Goal: Task Accomplishment & Management: Use online tool/utility

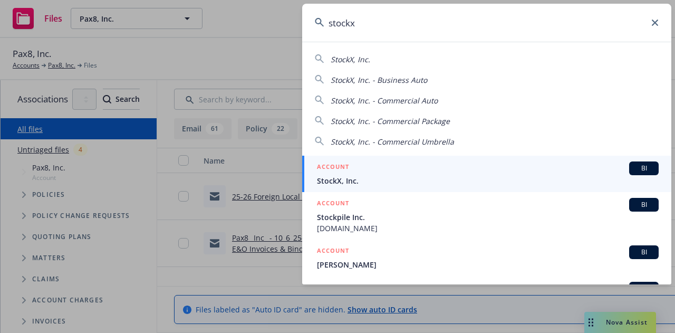
type input "stockx"
click at [378, 182] on span "StockX, Inc." at bounding box center [488, 180] width 342 height 11
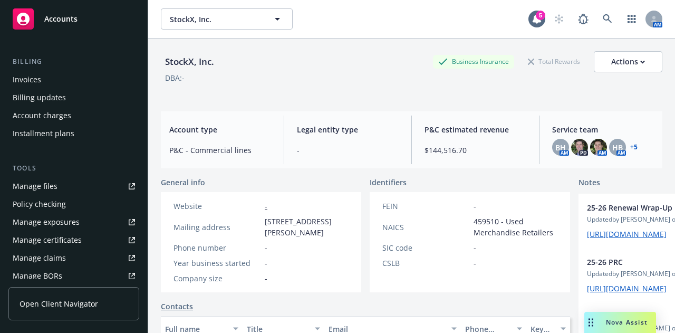
scroll to position [172, 0]
click at [89, 191] on link "Manage files" at bounding box center [73, 185] width 131 height 17
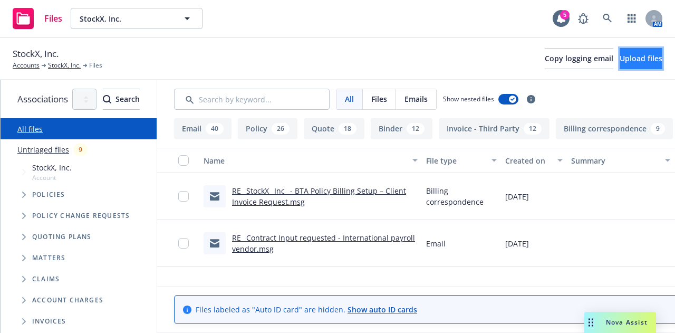
click at [620, 60] on span "Upload files" at bounding box center [641, 58] width 43 height 10
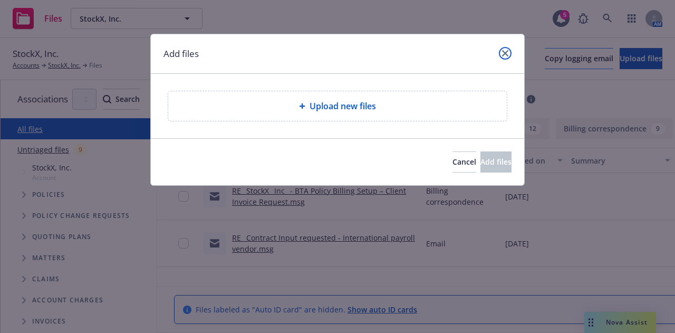
click at [505, 52] on icon "close" at bounding box center [505, 53] width 6 height 6
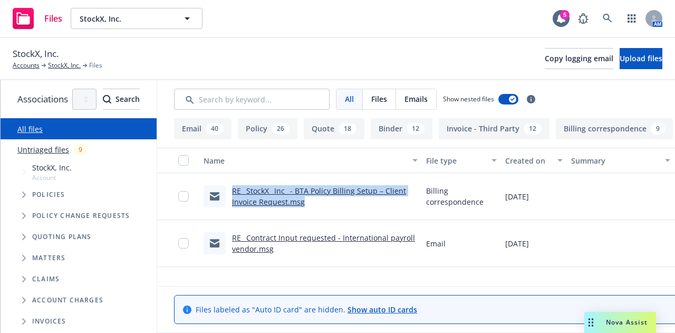
drag, startPoint x: 367, startPoint y: 203, endPoint x: 268, endPoint y: 198, distance: 98.8
click at [268, 198] on div "RE_ StockX_ Inc_ - BTA Policy Billing Setup – Client Invoice Request.msg" at bounding box center [311, 196] width 214 height 22
drag, startPoint x: 308, startPoint y: 195, endPoint x: 286, endPoint y: 197, distance: 22.3
click at [286, 197] on link "RE_ StockX_ Inc_ - BTA Policy Billing Setup – Client Invoice Request.msg" at bounding box center [319, 196] width 174 height 21
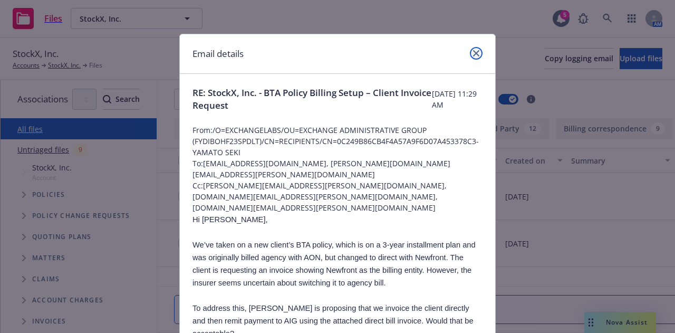
click at [470, 49] on link "close" at bounding box center [476, 53] width 13 height 13
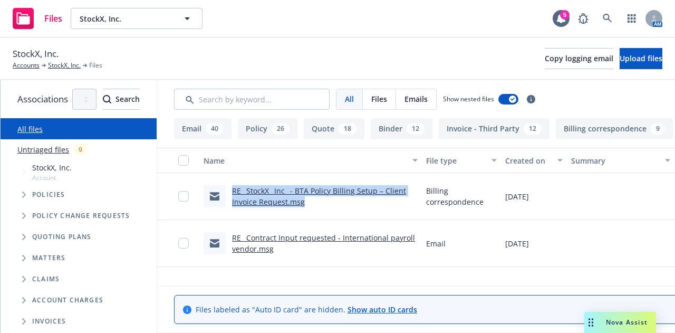
drag, startPoint x: 355, startPoint y: 206, endPoint x: 251, endPoint y: 185, distance: 106.7
click at [251, 185] on div "RE_ StockX_ Inc_ - BTA Policy Billing Setup – Client Invoice Request.msg" at bounding box center [310, 196] width 223 height 47
copy link "RE_ StockX_ Inc_ - BTA Policy Billing Setup – Client Invoice Request.msg"
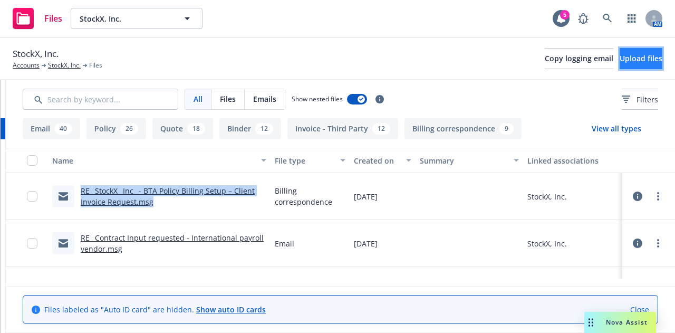
click at [629, 48] on button "Upload files" at bounding box center [641, 58] width 43 height 21
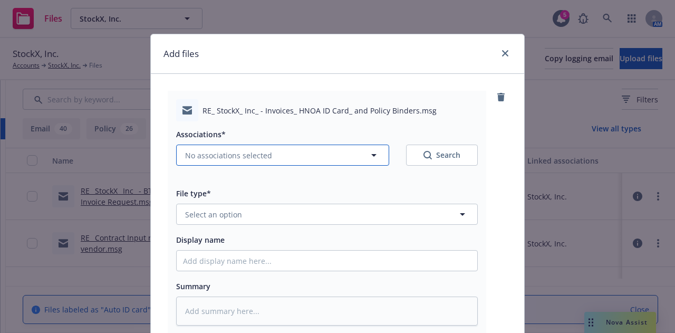
click at [309, 151] on button "No associations selected" at bounding box center [282, 155] width 213 height 21
type textarea "x"
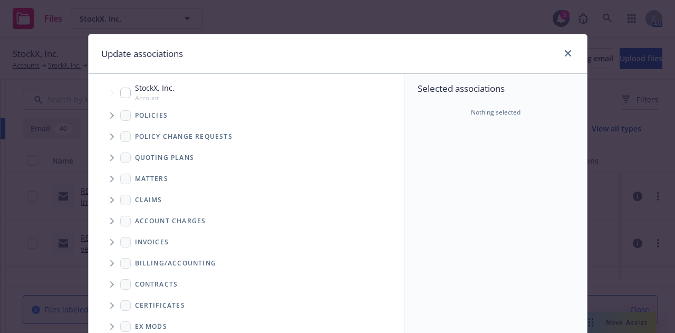
click at [121, 95] on input "Tree Example" at bounding box center [125, 93] width 11 height 11
checkbox input "true"
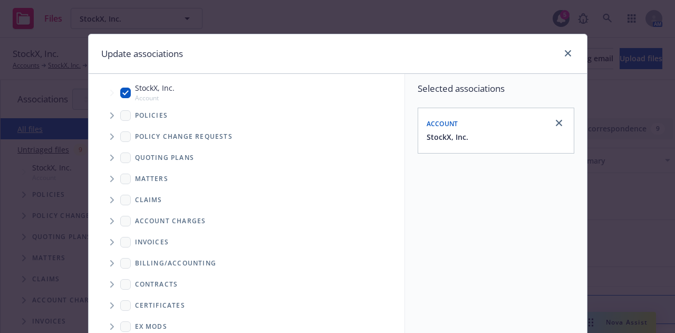
click at [103, 116] on span "Tree Example" at bounding box center [111, 115] width 17 height 17
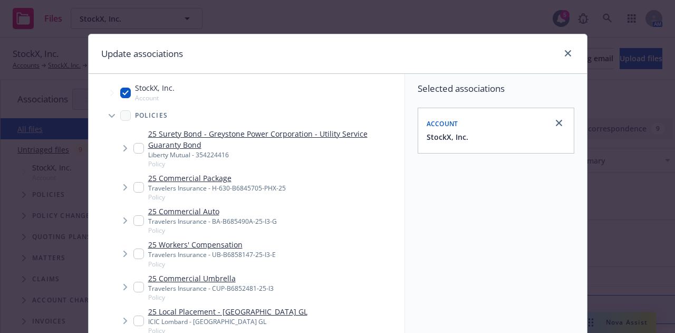
click at [566, 45] on div "Update associations" at bounding box center [338, 54] width 499 height 40
click at [565, 53] on icon "close" at bounding box center [568, 53] width 6 height 6
type textarea "x"
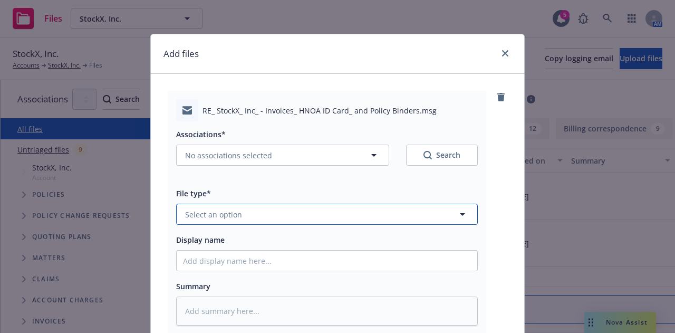
click at [439, 214] on button "Select an option" at bounding box center [327, 214] width 302 height 21
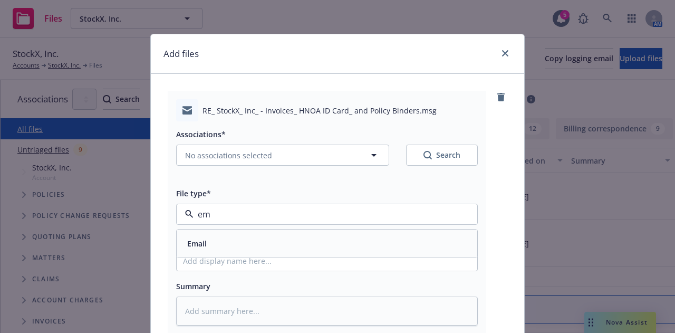
type input "e"
type input "bill"
click at [324, 237] on div "Billing correspondence" at bounding box center [327, 243] width 288 height 15
type textarea "x"
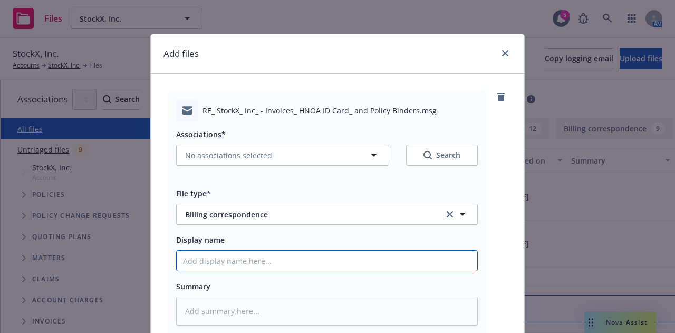
click at [311, 268] on input "Display name" at bounding box center [327, 261] width 301 height 20
paste input "RE_ StockX_ Inc_ - BTA Policy Billing Setup – Client Invoice Request.msg"
type input "RE_ StockX_ Inc_ - BTA Policy Billing Setup – Client Invoice Request.msg"
drag, startPoint x: 420, startPoint y: 255, endPoint x: 328, endPoint y: 260, distance: 91.9
click at [328, 260] on input "RE_ StockX_ Inc_ - BTA Policy Billing Setup – Client Invoice Request.msg" at bounding box center [327, 261] width 301 height 20
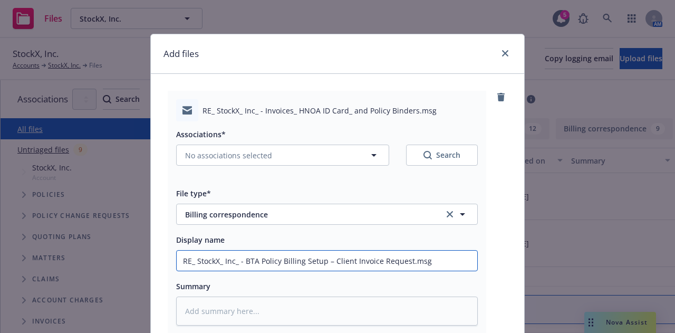
type textarea "x"
type input "RE_ StockX_ Inc_ - BTA Policy Billing Setup – Y"
type textarea "x"
type input "RE_ StockX_ Inc_ - BTA Policy Billing Setup –"
type textarea "x"
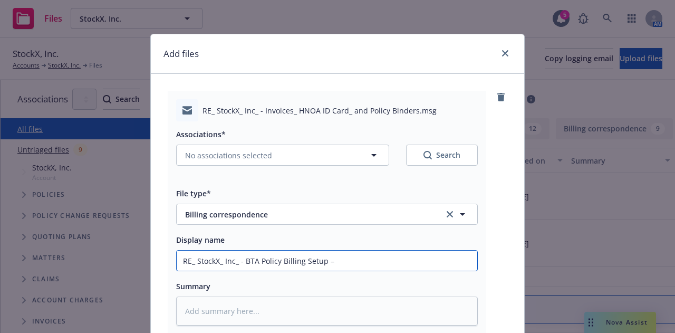
type input "RE_ StockX_ Inc_ - BTA Policy Billing Setup – F"
type textarea "x"
type input "RE_ StockX_ Inc_ - BTA Policy Billing Setup – FYI"
type textarea "x"
type input "RE_ StockX_ Inc_ - BTA Policy Billing Setup – FYI"
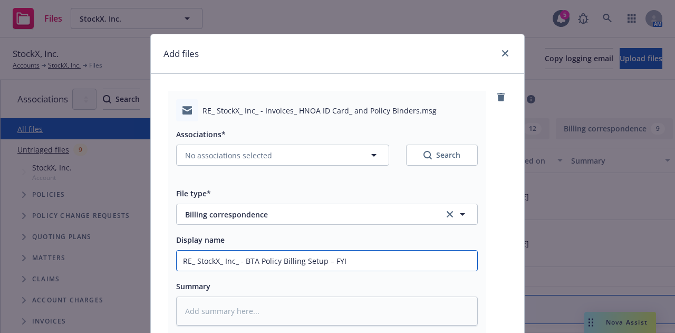
type textarea "x"
type input "RE_ StockX_ Inc_ - BTA Policy Billing Setup – FYI f"
type textarea "x"
type input "RE_ StockX_ Inc_ - BTA Policy Billing Setup – FYI fr"
type textarea "x"
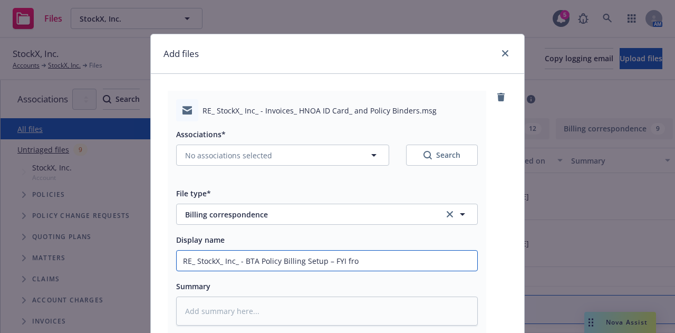
type input "RE_ StockX_ Inc_ - BTA Policy Billing Setup – FYI from"
type textarea "x"
type input "RE_ StockX_ Inc_ - BTA Policy Billing Setup – FYI from"
type textarea "x"
type input "RE_ StockX_ Inc_ - BTA Policy Billing Setup – FYI from B"
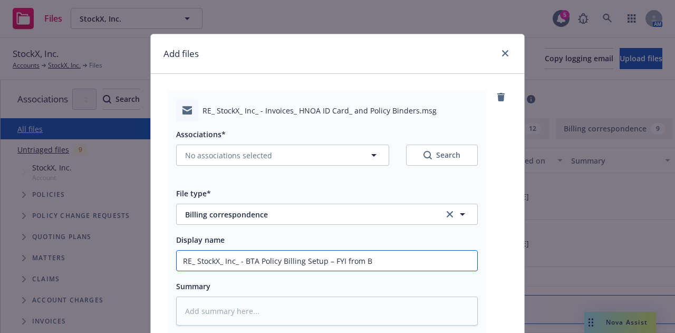
type textarea "x"
type input "RE_ StockX_ Inc_ - BTA Policy Billing Setup – FYI from BT"
type textarea "x"
type input "RE_ StockX_ Inc_ - BTA Policy Billing Setup – FYI from BTA"
type textarea "x"
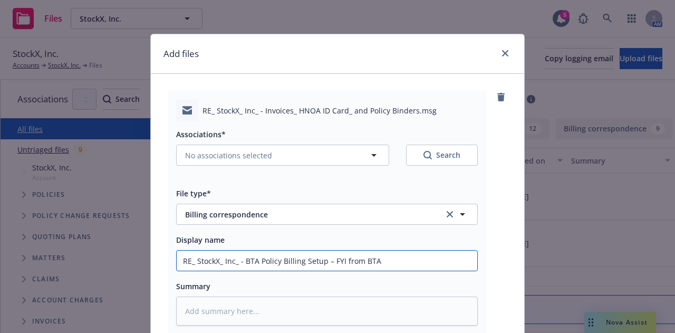
type input "RE_ StockX_ Inc_ - BTA Policy Billing Setup – FYI from BTA T"
type textarea "x"
type input "RE_ StockX_ Inc_ - BTA Policy Billing Setup – FYI from BTA Te"
type textarea "x"
type input "RE_ StockX_ Inc_ - BTA Policy Billing Setup – FYI from BTA Team"
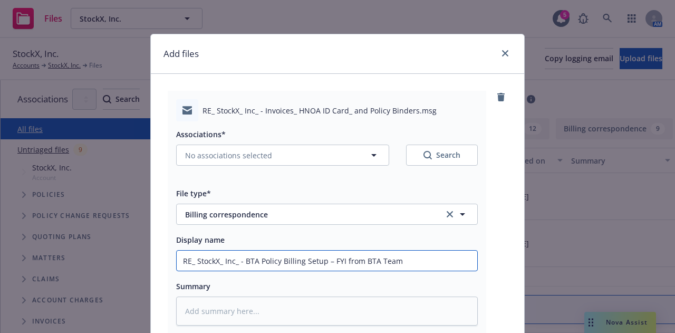
type textarea "x"
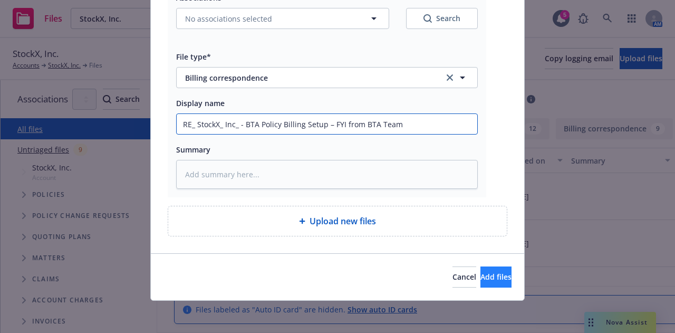
type input "RE_ StockX_ Inc_ - BTA Policy Billing Setup – FYI from BTA Team"
click at [481, 272] on span "Add files" at bounding box center [496, 277] width 31 height 10
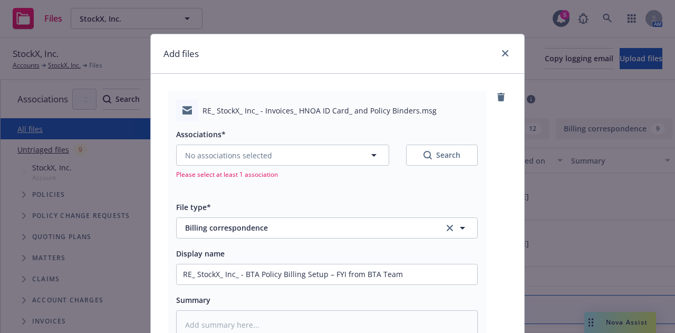
scroll to position [115, 0]
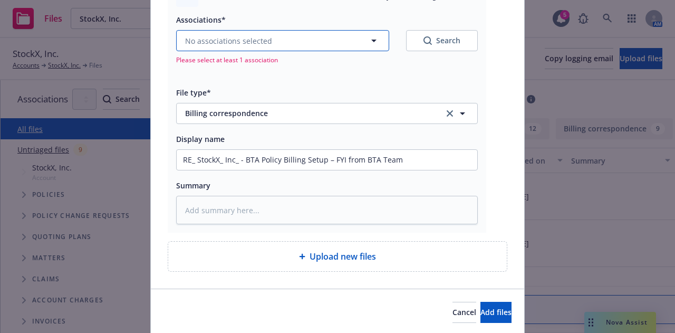
click at [342, 49] on button "No associations selected" at bounding box center [282, 40] width 213 height 21
type textarea "x"
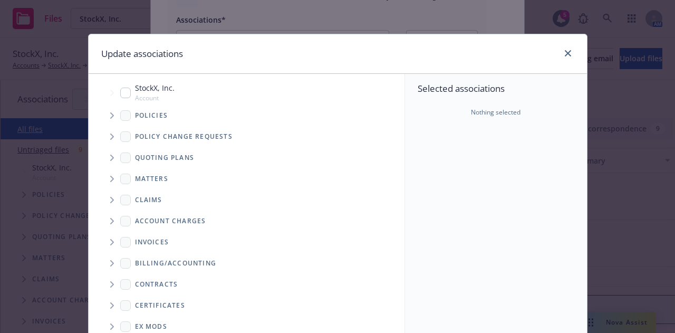
click at [114, 92] on span "Tree Example" at bounding box center [111, 92] width 17 height 17
checkbox input "true"
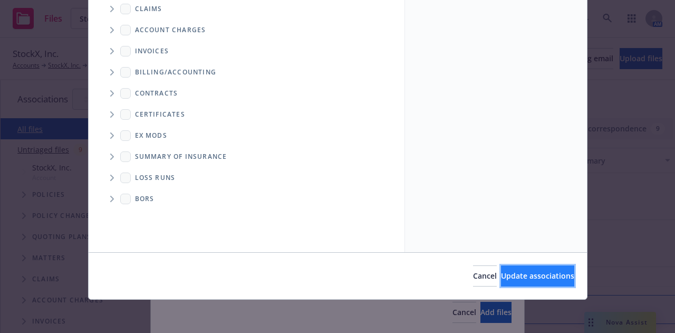
click at [531, 267] on button "Update associations" at bounding box center [537, 275] width 73 height 21
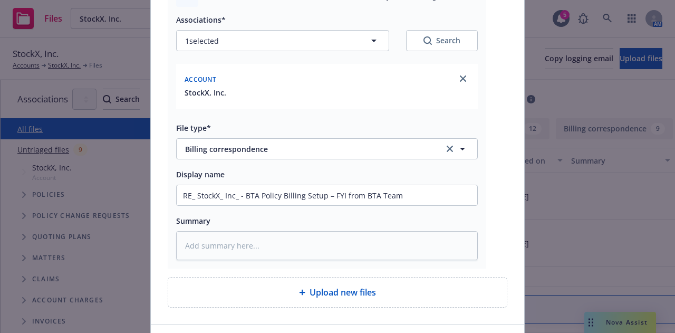
scroll to position [186, 0]
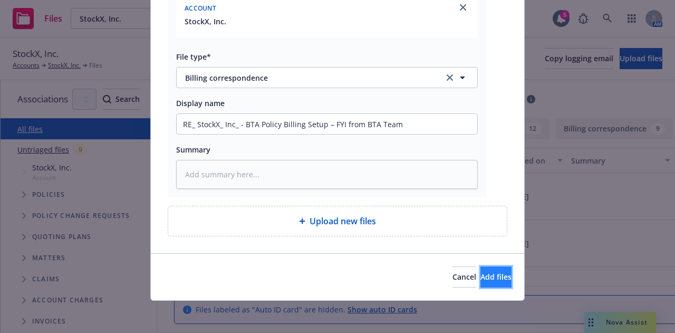
click at [481, 280] on button "Add files" at bounding box center [496, 276] width 31 height 21
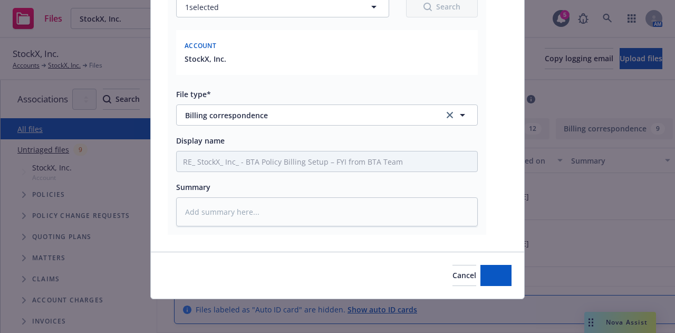
scroll to position [147, 0]
type textarea "x"
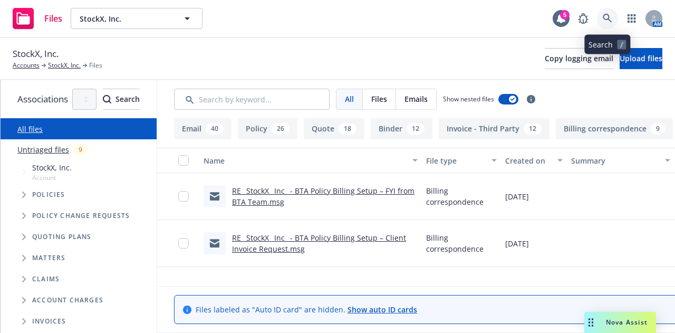
click at [602, 16] on link at bounding box center [607, 18] width 21 height 21
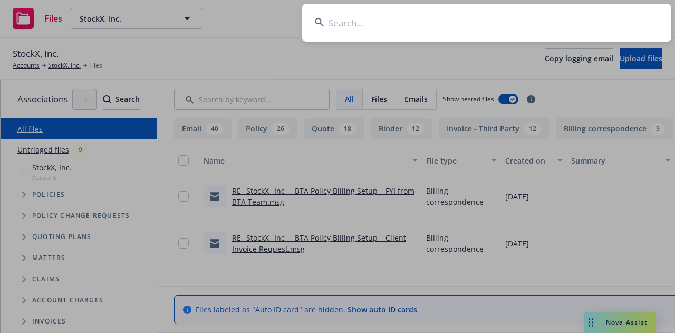
click at [545, 31] on input at bounding box center [486, 23] width 369 height 38
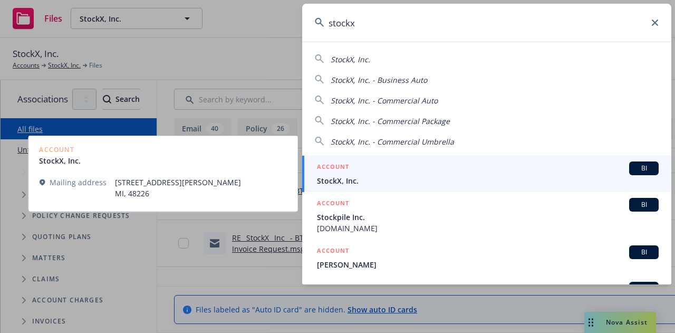
type input "stockx"
click at [382, 179] on span "StockX, Inc." at bounding box center [488, 180] width 342 height 11
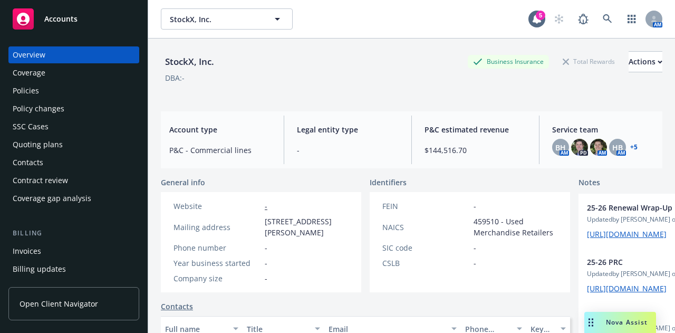
click at [63, 94] on div "Policies" at bounding box center [74, 90] width 122 height 17
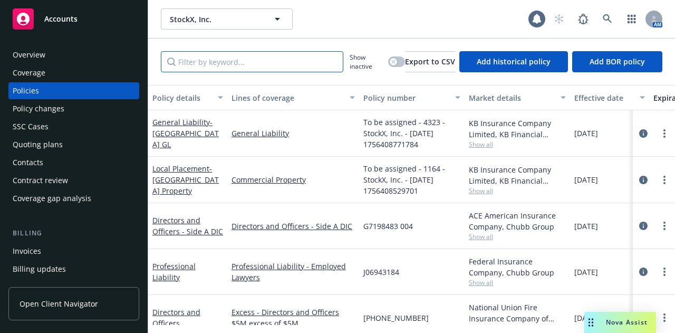
click at [270, 67] on input "Filter by keyword..." at bounding box center [252, 61] width 183 height 21
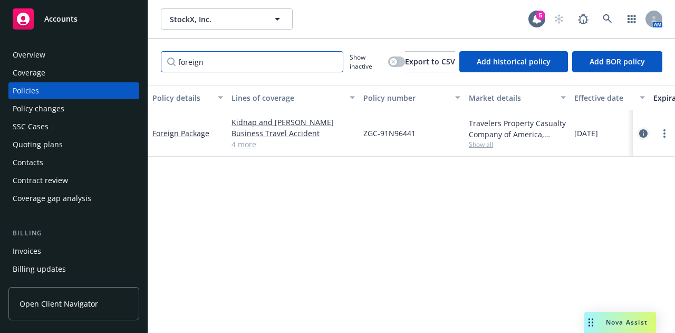
type input "foreign"
click at [642, 132] on icon "circleInformation" at bounding box center [644, 133] width 8 height 8
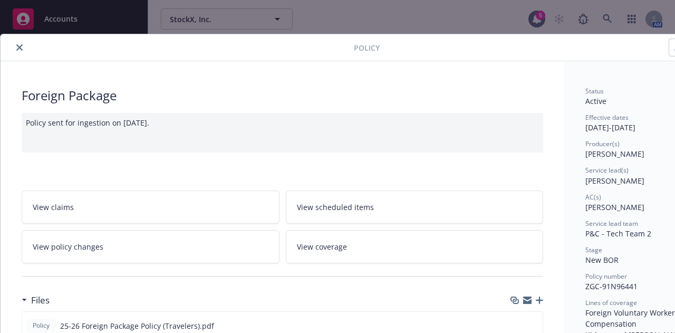
drag, startPoint x: 14, startPoint y: 45, endPoint x: 20, endPoint y: 44, distance: 5.9
click at [14, 45] on button "close" at bounding box center [19, 47] width 13 height 13
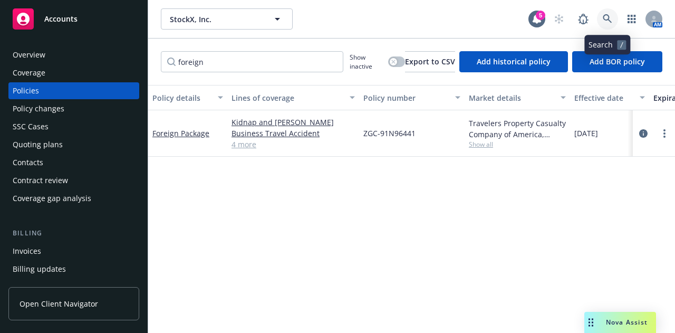
click at [605, 18] on icon at bounding box center [607, 18] width 9 height 9
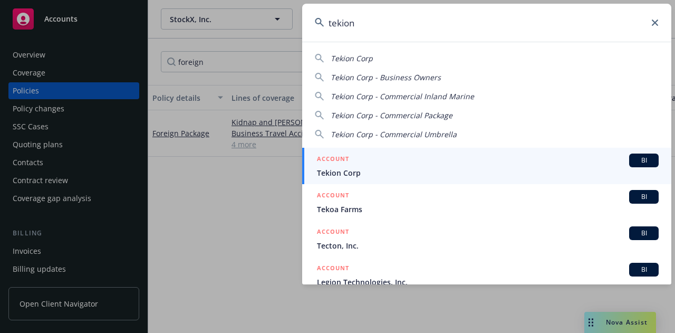
type input "tekion"
click at [584, 160] on div "ACCOUNT BI" at bounding box center [488, 161] width 342 height 14
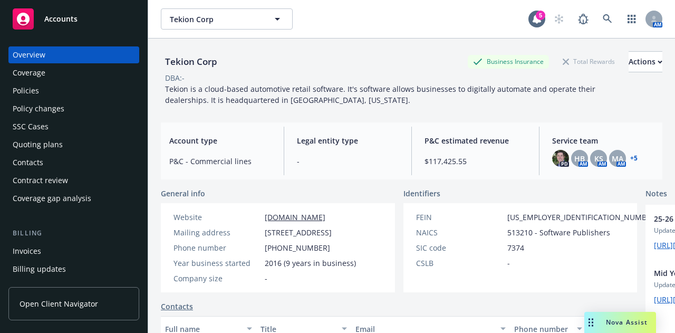
click at [107, 93] on div "Policies" at bounding box center [74, 90] width 122 height 17
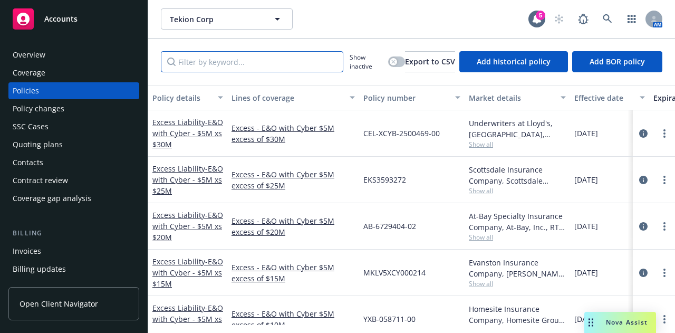
click at [270, 54] on input "Filter by keyword..." at bounding box center [252, 61] width 183 height 21
type input "cyber"
click at [640, 130] on icon "circleInformation" at bounding box center [644, 133] width 8 height 8
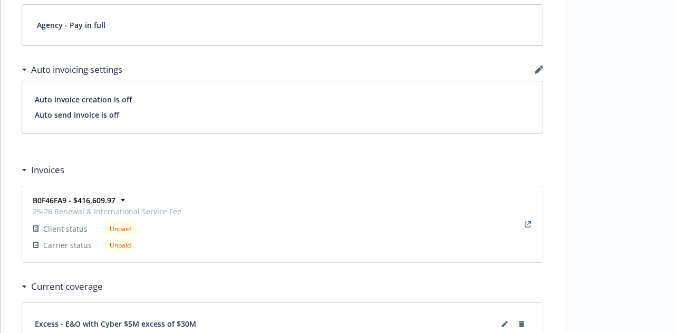
scroll to position [829, 0]
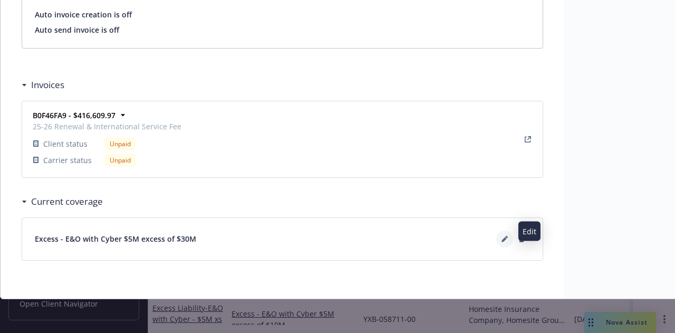
click at [500, 234] on button at bounding box center [505, 239] width 17 height 17
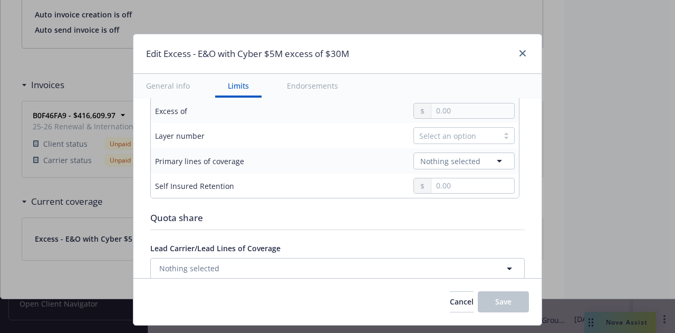
scroll to position [407, 0]
click at [522, 49] on link "close" at bounding box center [523, 53] width 13 height 13
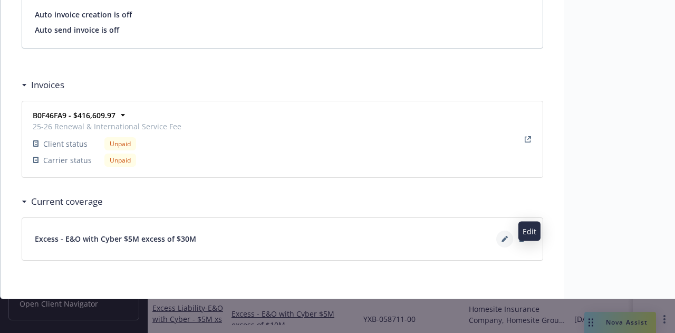
click at [503, 236] on icon at bounding box center [505, 239] width 6 height 6
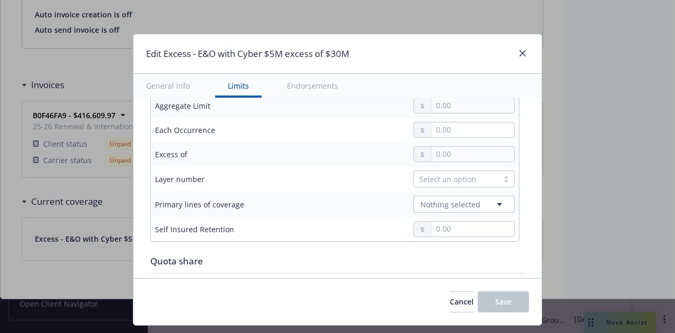
scroll to position [368, 0]
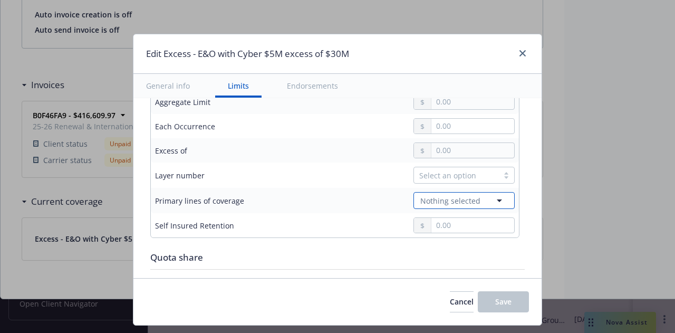
click at [432, 198] on span "Nothing selected" at bounding box center [451, 200] width 60 height 11
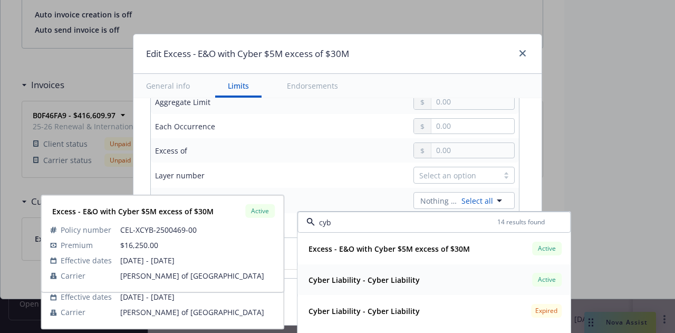
click at [434, 277] on div "Cyber Liability - Cyber Liability Active" at bounding box center [434, 280] width 260 height 18
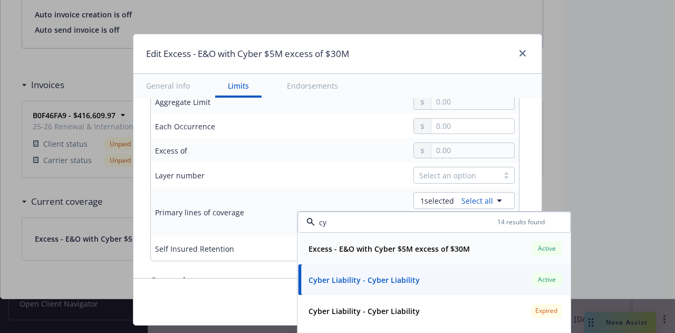
type input "c"
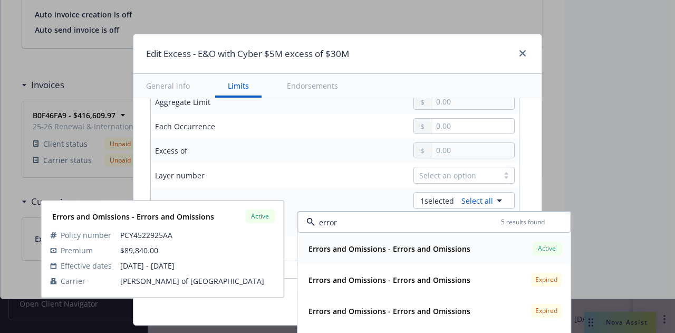
click at [382, 256] on div "Errors and Omissions - Errors and Omissions Active" at bounding box center [434, 249] width 260 height 18
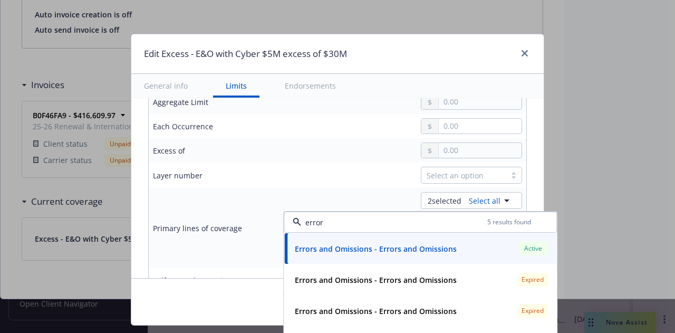
scroll to position [72, 0]
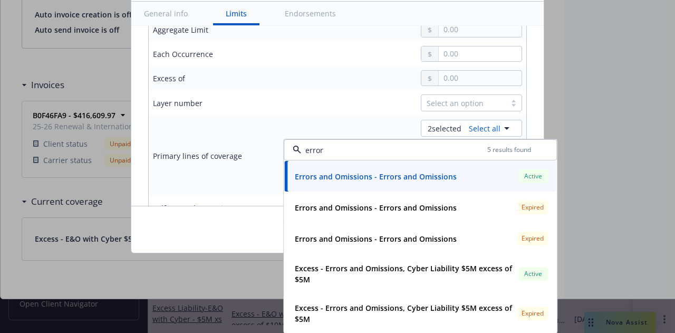
type input "error"
click at [210, 240] on div "Cancel Save" at bounding box center [337, 229] width 413 height 47
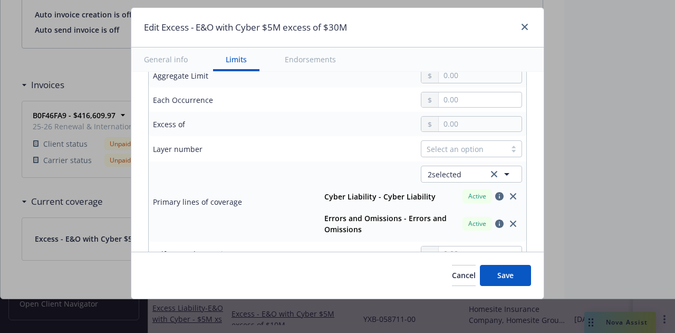
scroll to position [25, 0]
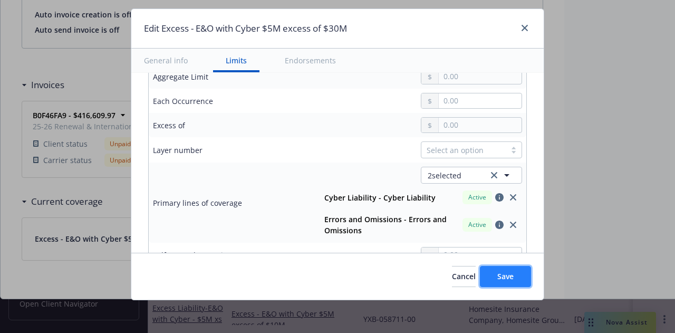
click at [511, 277] on span "Save" at bounding box center [506, 276] width 16 height 10
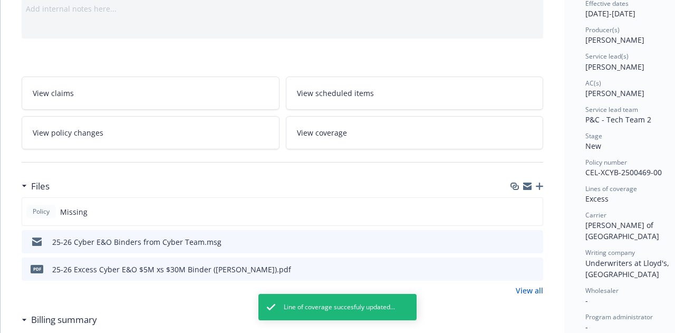
scroll to position [0, 0]
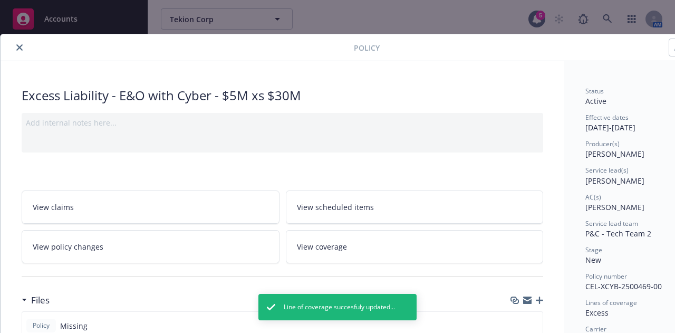
drag, startPoint x: 16, startPoint y: 47, endPoint x: 129, endPoint y: 47, distance: 112.9
click at [16, 47] on icon "close" at bounding box center [19, 47] width 6 height 6
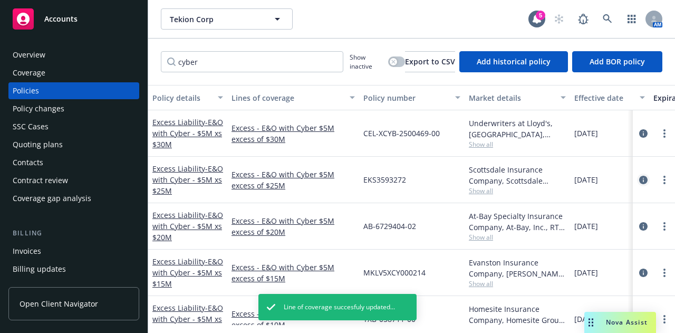
click at [640, 178] on icon "circleInformation" at bounding box center [644, 180] width 8 height 8
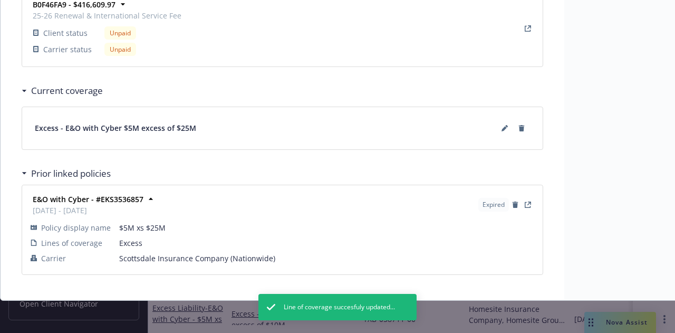
scroll to position [937, 0]
click at [508, 126] on icon at bounding box center [505, 128] width 6 height 6
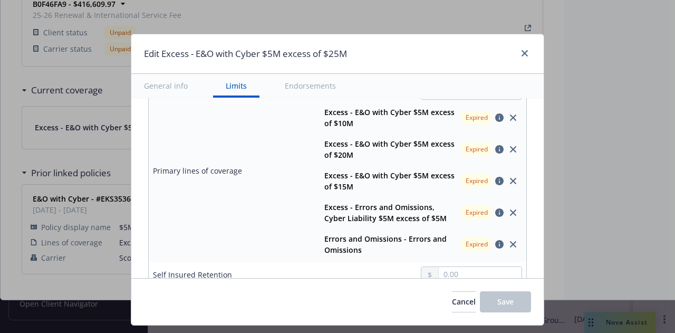
scroll to position [482, 0]
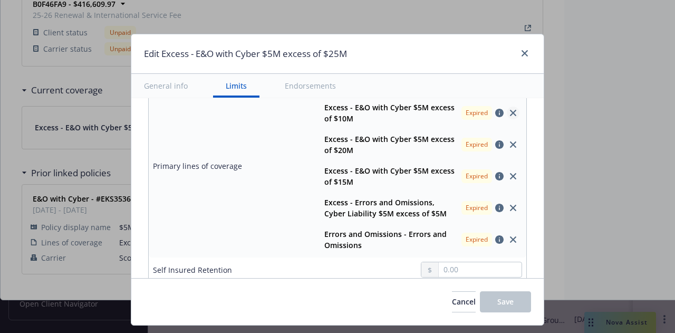
click at [510, 111] on icon "close" at bounding box center [513, 113] width 6 height 6
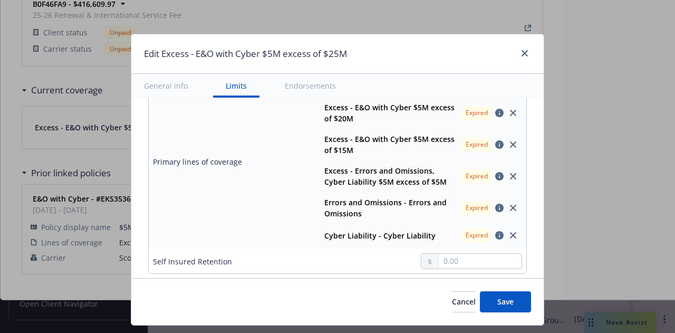
scroll to position [477, 0]
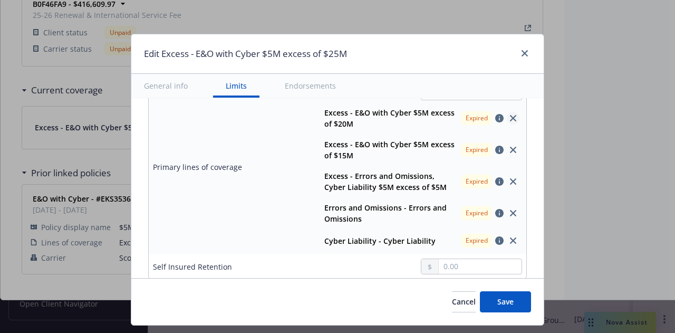
click at [510, 118] on icon "close" at bounding box center [513, 118] width 6 height 6
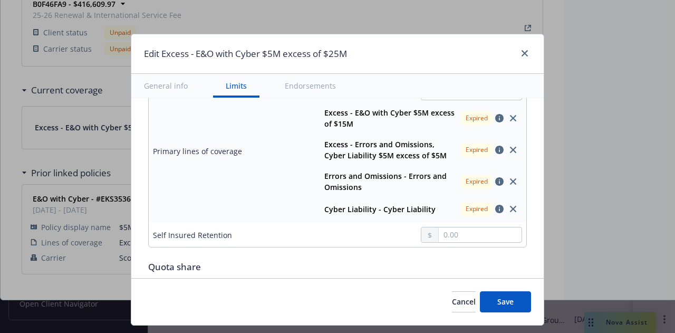
scroll to position [461, 0]
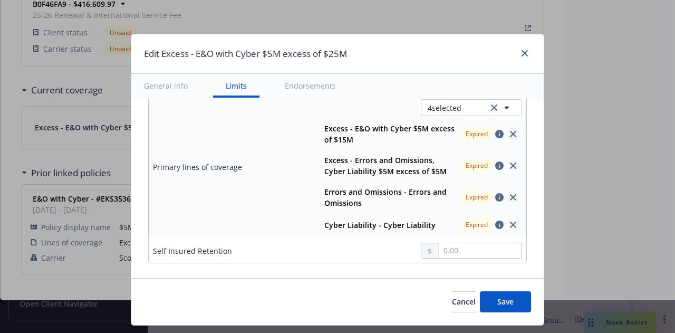
click at [510, 131] on icon "close" at bounding box center [513, 134] width 6 height 6
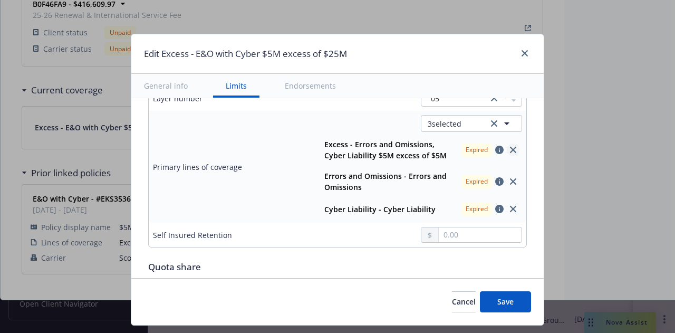
click at [507, 144] on link "close" at bounding box center [513, 150] width 13 height 13
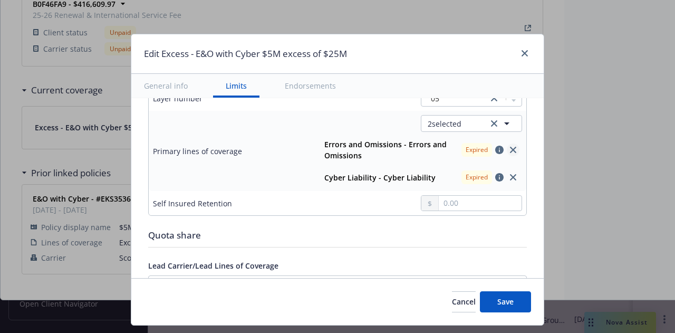
click at [510, 148] on icon "close" at bounding box center [513, 150] width 6 height 6
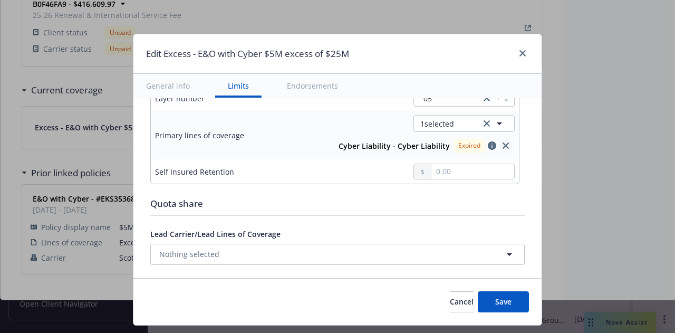
click at [503, 144] on icon "close" at bounding box center [506, 145] width 6 height 6
type input "$5M excess of $25M"
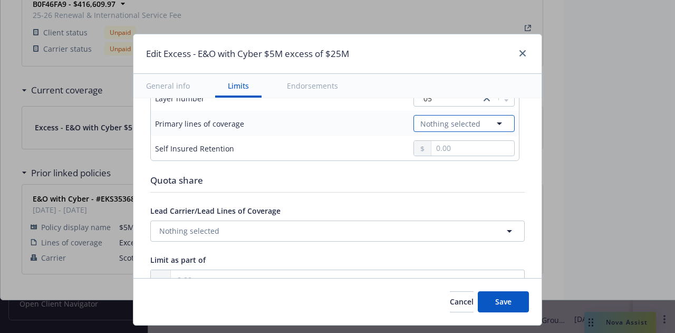
click at [451, 122] on span "Nothing selected" at bounding box center [451, 123] width 60 height 11
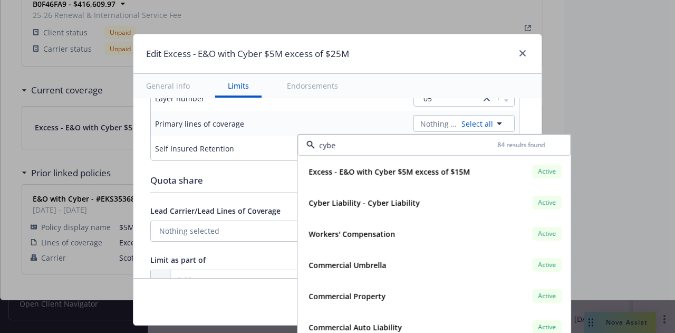
type input "cyber"
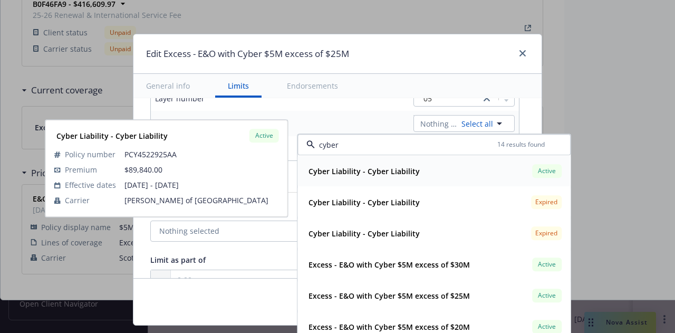
click at [458, 163] on div "Cyber Liability - Cyber Liability Active" at bounding box center [434, 171] width 260 height 18
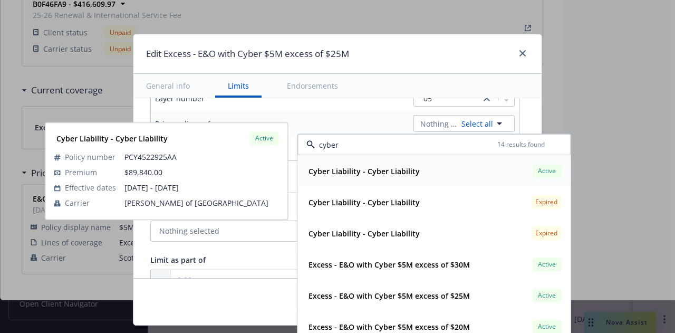
type input "Cyber Liability $5M excess of $25M"
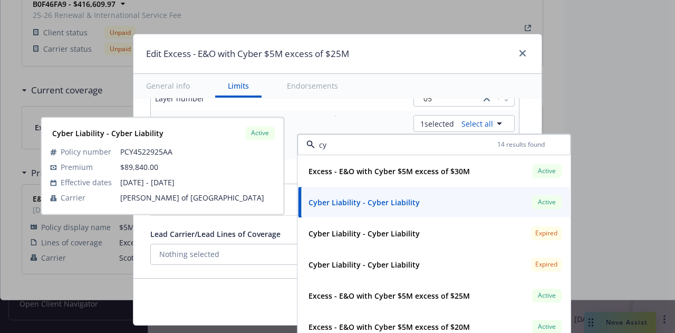
type input "c"
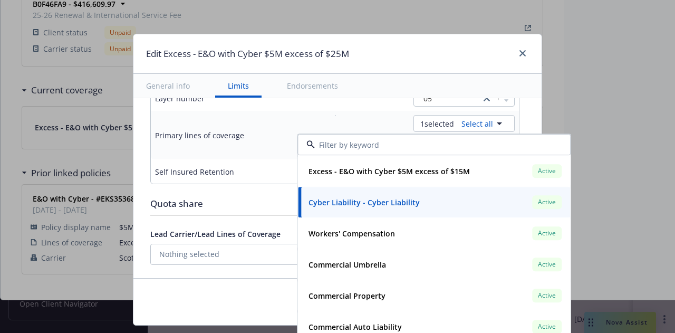
type input "$5M excess of $25M"
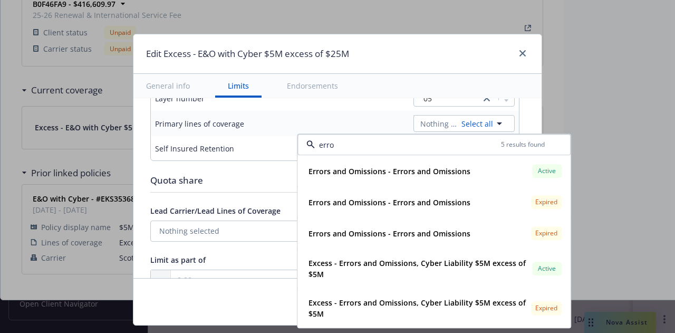
type input "error"
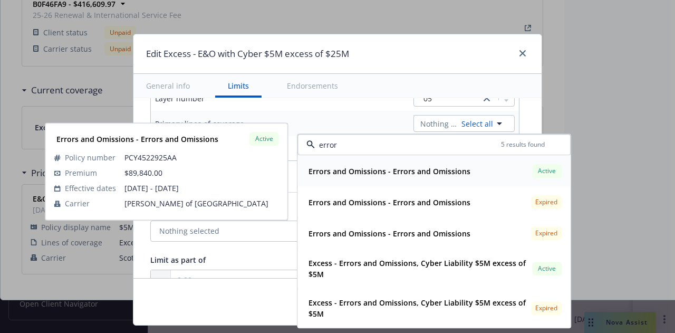
click at [394, 161] on div "Errors and Omissions - Errors and Omissions Active Policy number PCY4522925AA P…" at bounding box center [434, 171] width 272 height 31
type input "Errors and Omissions $5M excess of $25M"
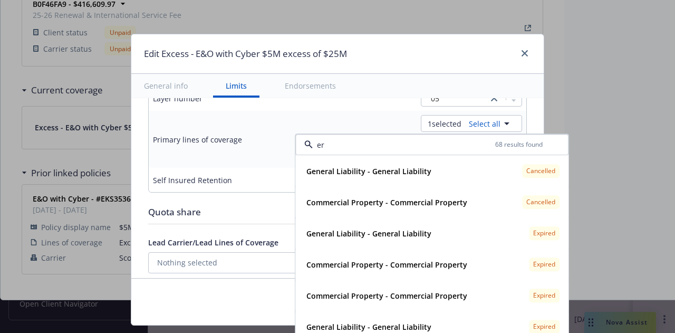
type input "e"
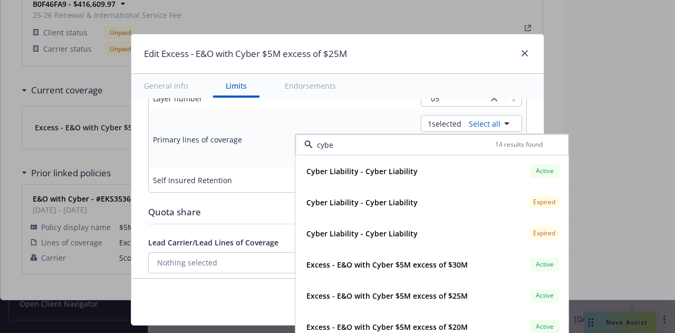
type input "cyber"
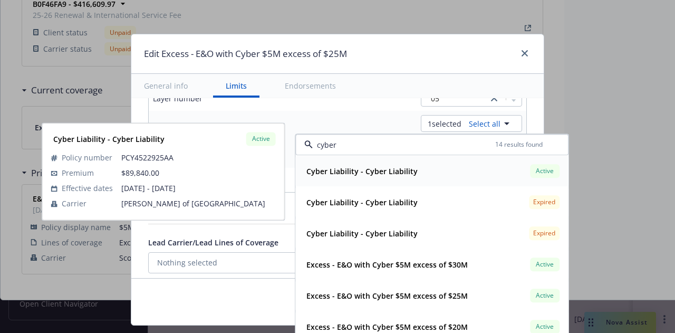
click at [408, 162] on div "Cyber Liability - Cyber Liability Active" at bounding box center [432, 171] width 260 height 18
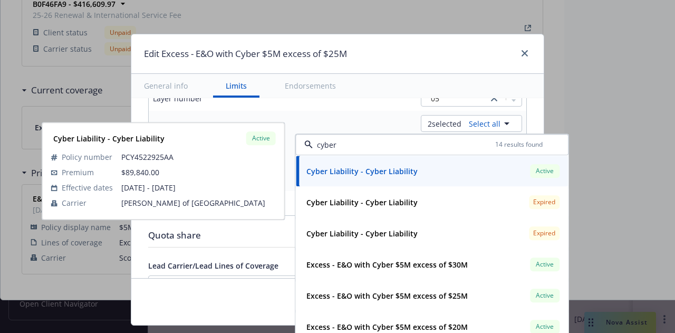
type input "Cyber Liability, Errors and Omissions $5M excess of $25M"
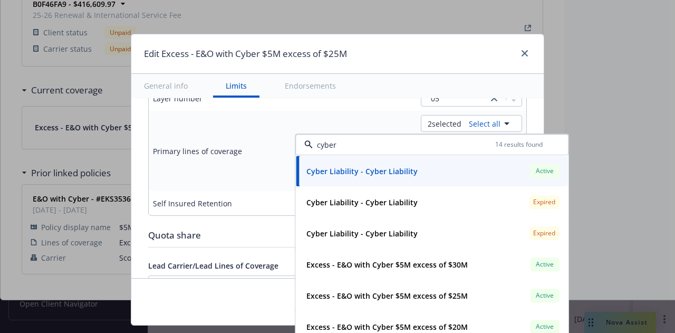
type input "cyber"
click at [488, 48] on div "Edit Excess - E&O with Cyber $5M excess of $25M" at bounding box center [337, 54] width 413 height 40
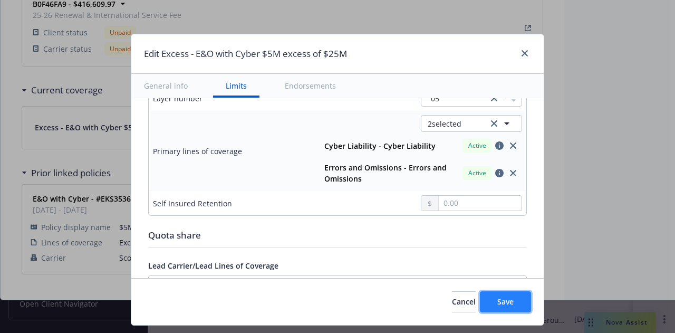
click at [519, 296] on button "Save" at bounding box center [505, 301] width 51 height 21
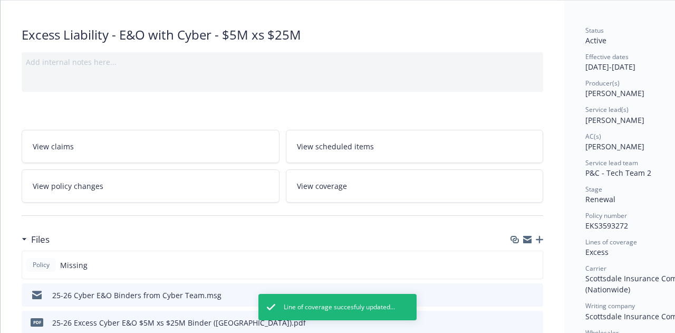
scroll to position [0, 0]
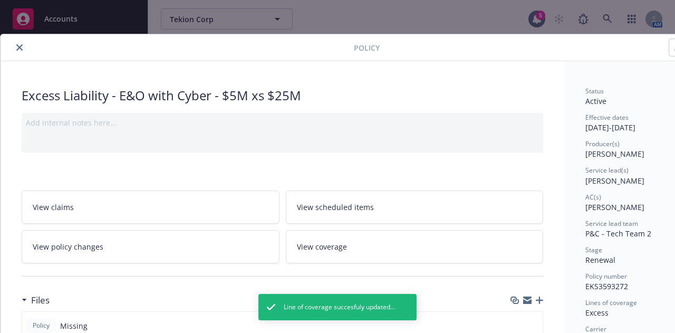
click at [18, 45] on icon "close" at bounding box center [19, 47] width 6 height 6
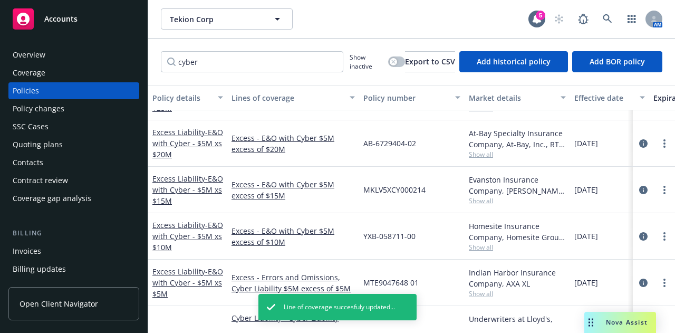
scroll to position [87, 0]
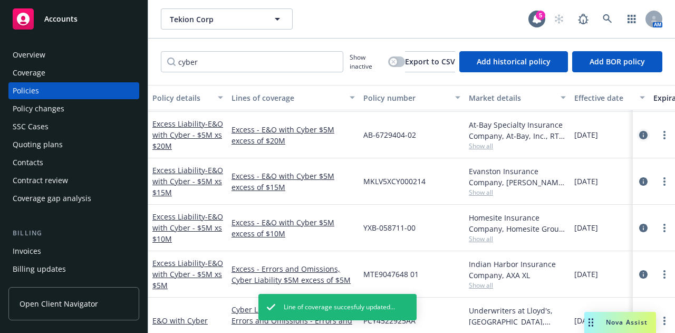
click at [640, 132] on icon "circleInformation" at bounding box center [644, 135] width 8 height 8
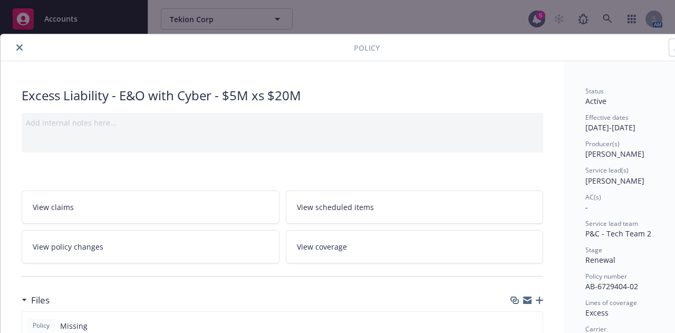
click at [535, 113] on div "Add internal notes here..." at bounding box center [283, 133] width 522 height 40
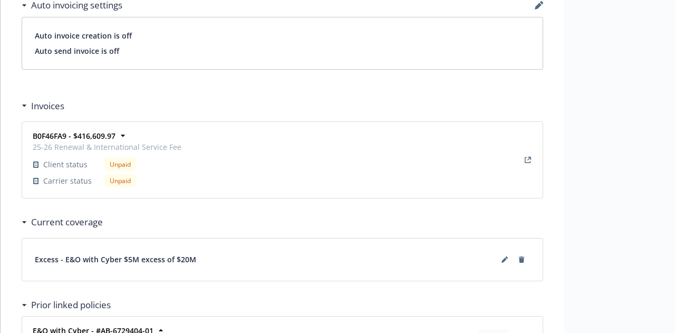
scroll to position [922, 0]
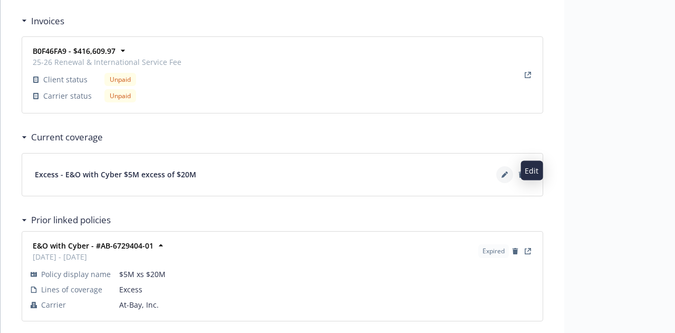
click at [506, 173] on icon at bounding box center [505, 175] width 6 height 6
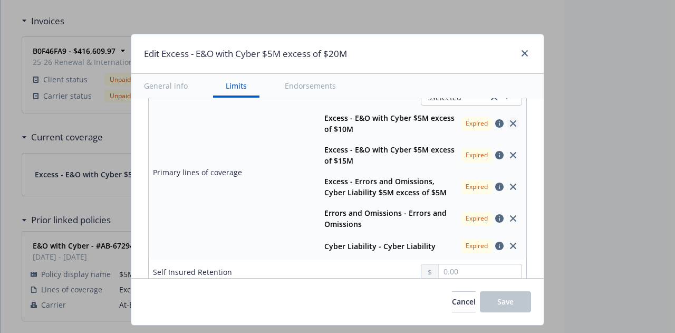
click at [510, 123] on icon "close" at bounding box center [513, 123] width 6 height 6
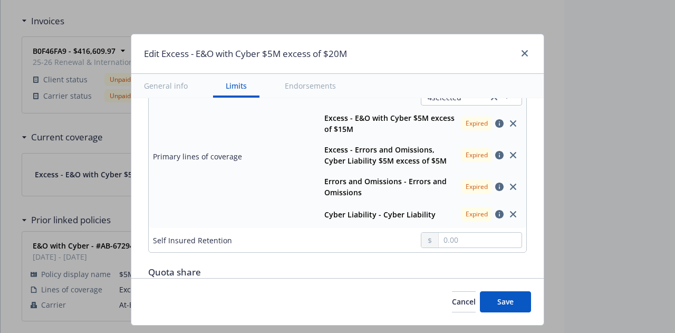
scroll to position [407, 0]
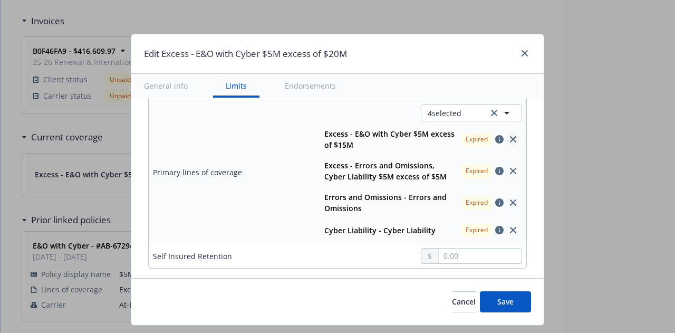
click at [507, 133] on link "close" at bounding box center [513, 139] width 13 height 13
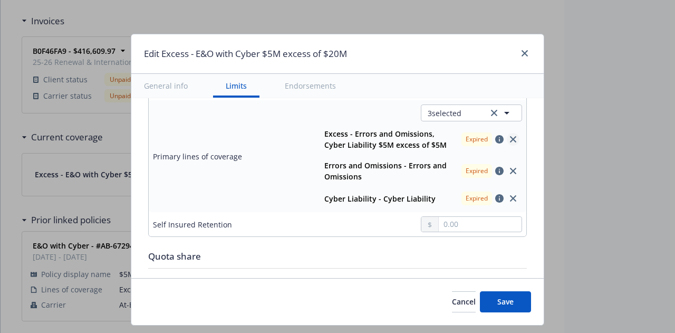
click at [510, 138] on icon "close" at bounding box center [513, 139] width 6 height 6
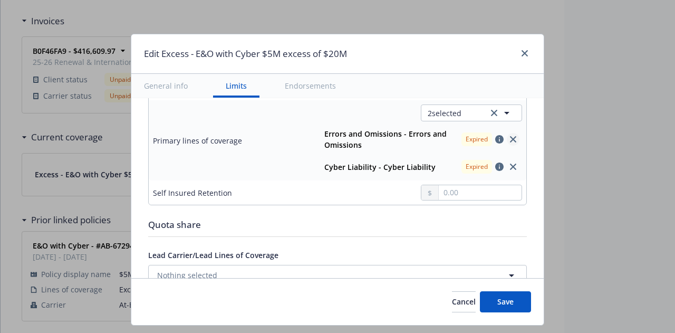
click at [510, 138] on icon "close" at bounding box center [513, 139] width 6 height 6
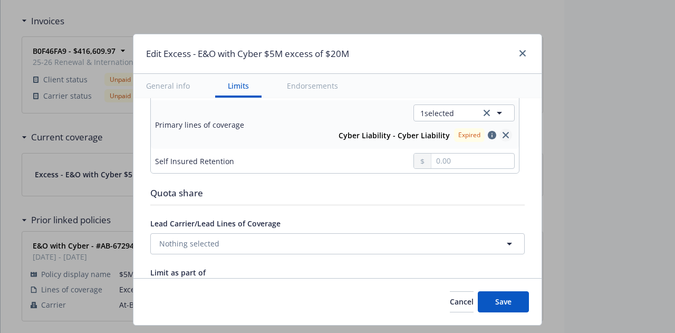
click at [503, 135] on icon "close" at bounding box center [506, 135] width 6 height 6
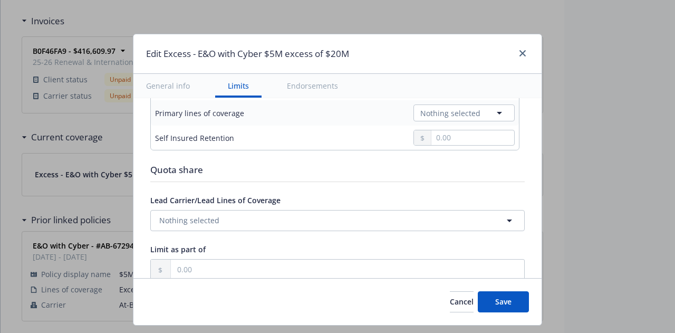
type input "$5M excess of $20M"
click at [497, 112] on icon "button" at bounding box center [499, 113] width 5 height 3
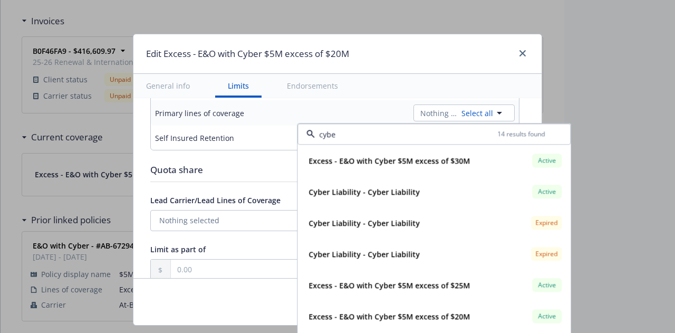
type input "cyber"
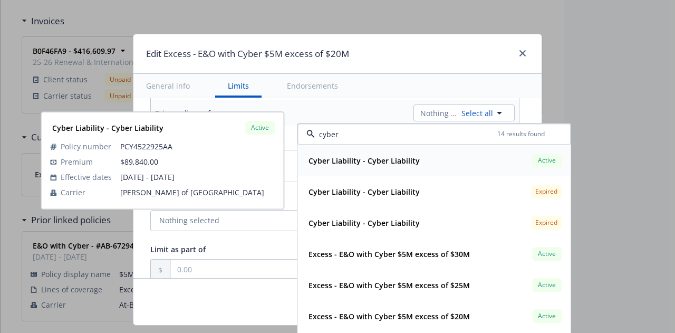
click at [462, 160] on div "Cyber Liability - Cyber Liability Active" at bounding box center [434, 160] width 260 height 18
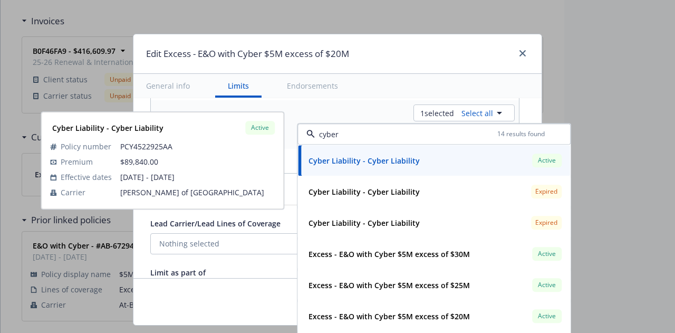
type input "Cyber Liability $5M excess of $20M"
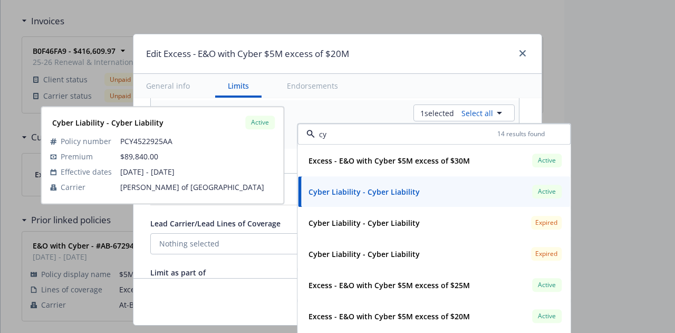
type input "c"
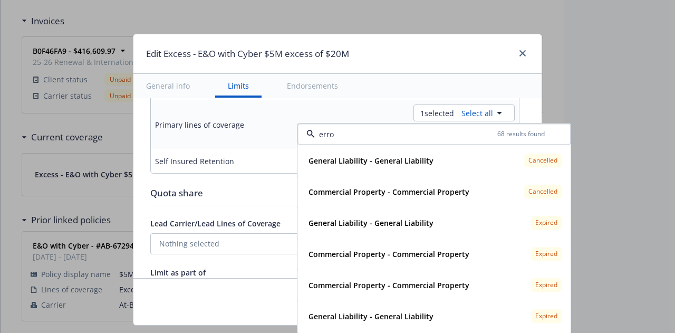
type input "error"
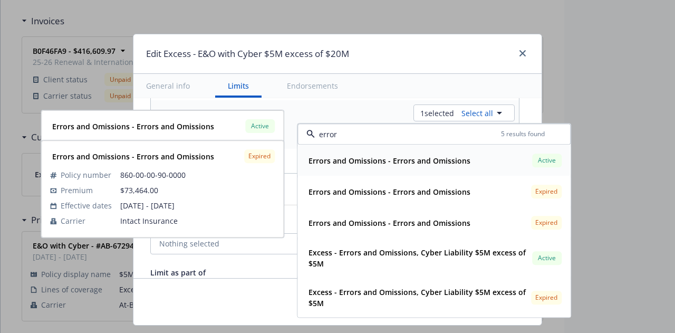
click at [386, 165] on span "Errors and Omissions - Errors and Omissions" at bounding box center [390, 160] width 162 height 11
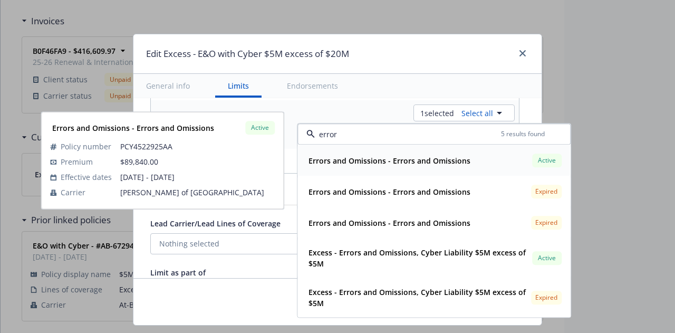
type input "Cyber Liability, Errors and Omissions $5M excess of $20M"
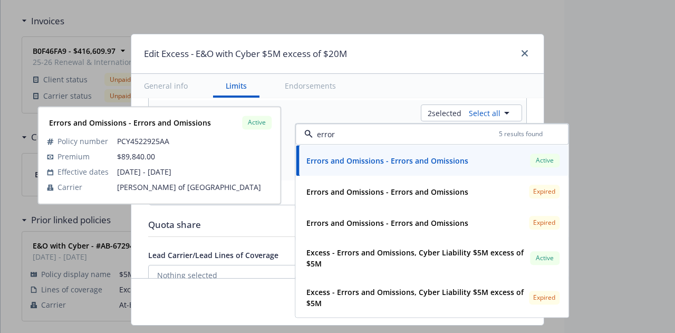
type input "error"
click at [439, 62] on div "Edit Excess - E&O with Cyber $5M excess of $20M" at bounding box center [337, 54] width 413 height 40
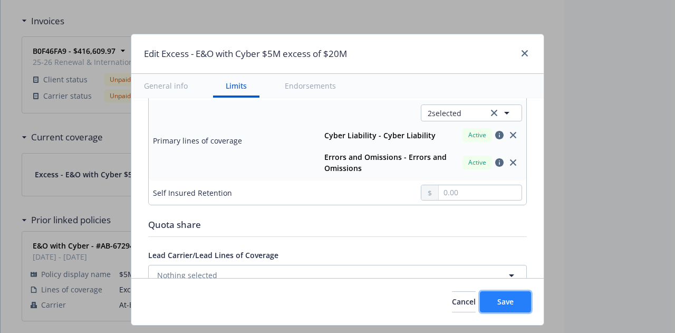
click at [514, 301] on button "Save" at bounding box center [505, 301] width 51 height 21
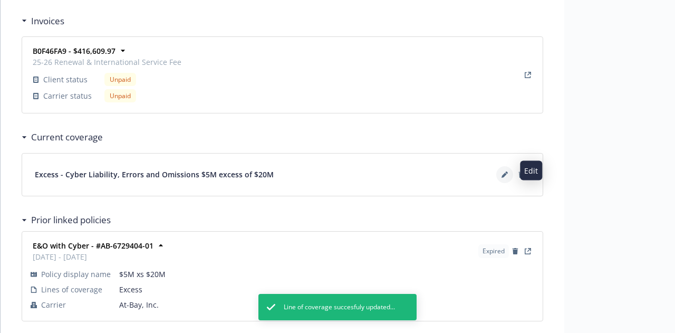
click at [500, 170] on button at bounding box center [505, 174] width 17 height 17
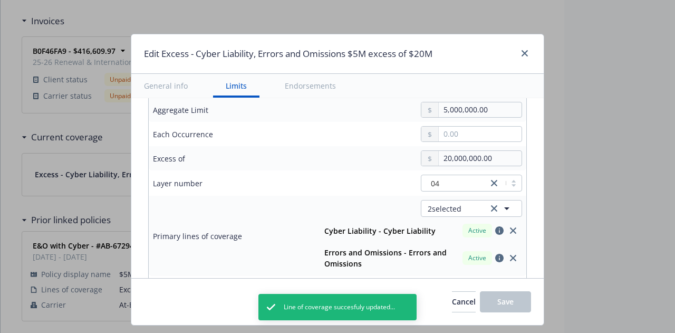
scroll to position [367, 0]
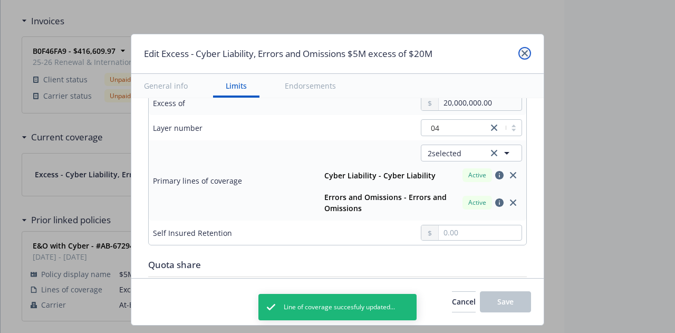
click at [523, 54] on icon "close" at bounding box center [525, 53] width 6 height 6
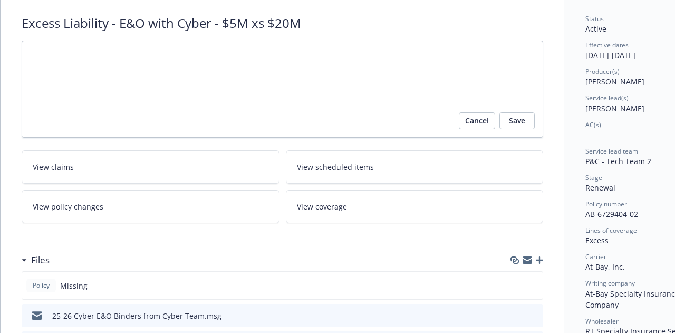
scroll to position [0, 0]
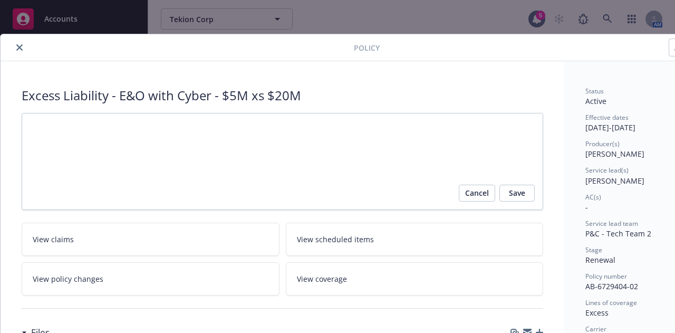
click at [20, 44] on icon "close" at bounding box center [19, 47] width 6 height 6
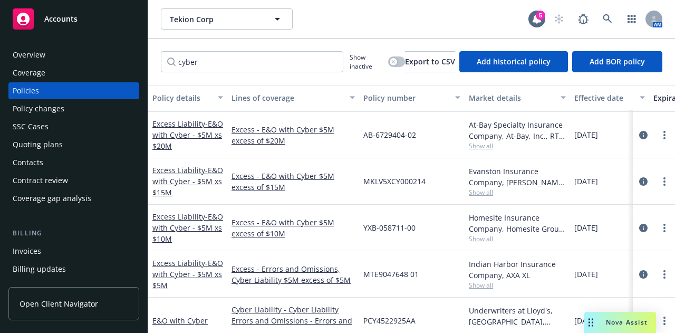
scroll to position [113, 0]
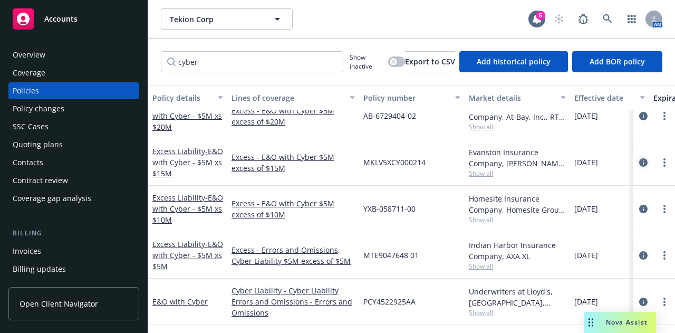
click at [640, 158] on icon "circleInformation" at bounding box center [644, 162] width 8 height 8
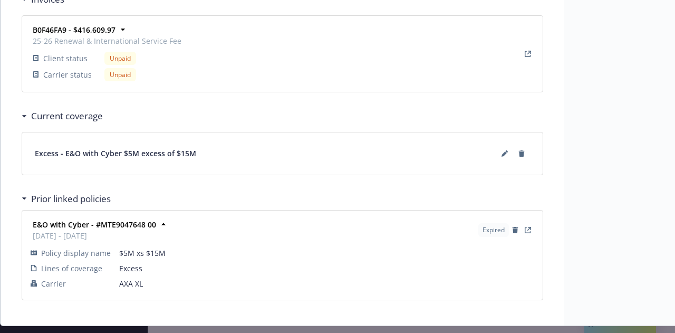
scroll to position [925, 0]
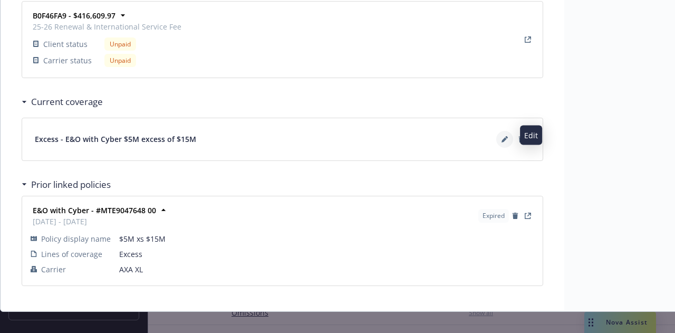
click at [500, 132] on button at bounding box center [505, 139] width 17 height 17
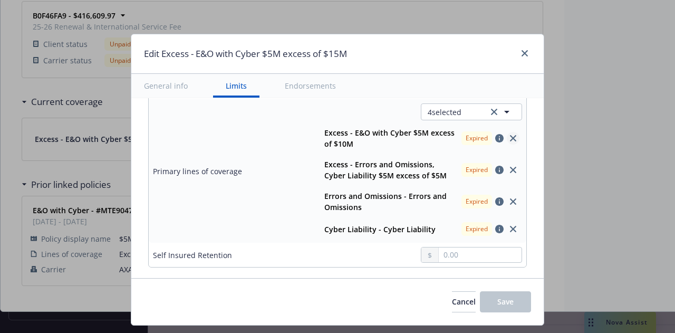
click at [510, 135] on icon "close" at bounding box center [513, 138] width 6 height 6
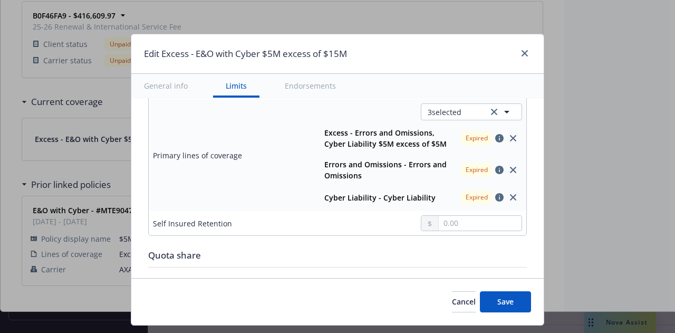
scroll to position [393, 0]
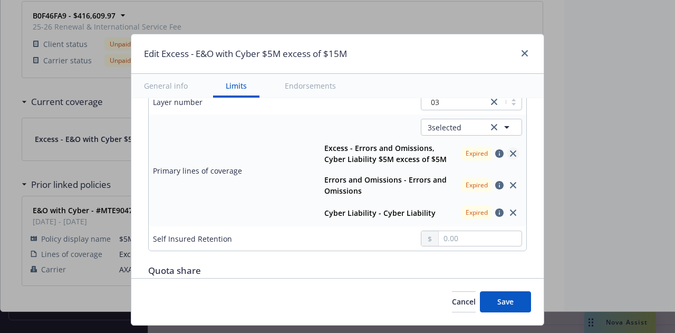
click at [510, 152] on icon "close" at bounding box center [513, 153] width 6 height 6
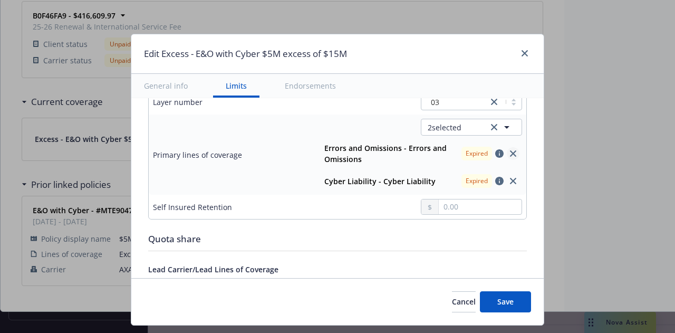
click at [510, 154] on icon "close" at bounding box center [513, 153] width 6 height 6
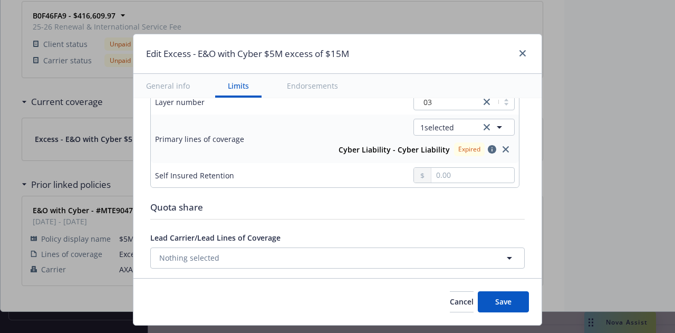
click at [504, 154] on div "Expired" at bounding box center [483, 149] width 62 height 18
click at [503, 146] on icon "close" at bounding box center [506, 149] width 6 height 6
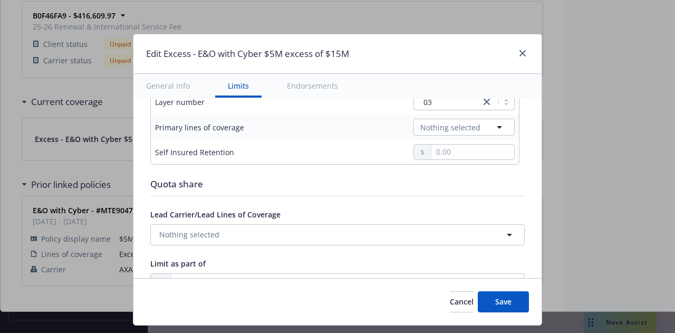
type input "$5M excess of $15M"
click at [459, 128] on span "Nothing selected" at bounding box center [451, 127] width 60 height 11
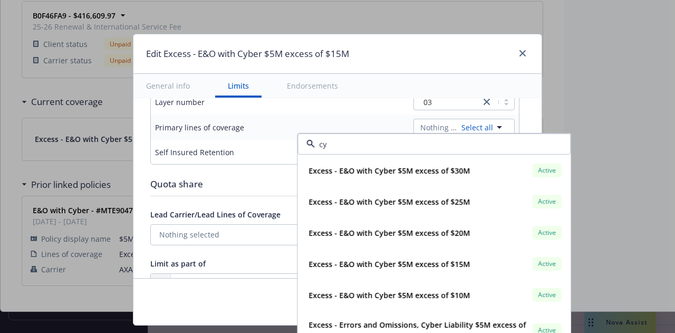
type input "cyb"
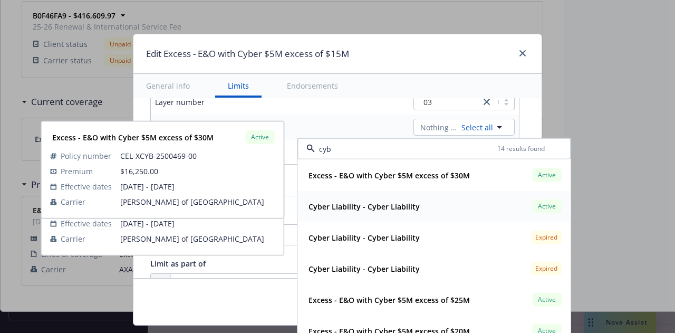
click at [386, 213] on div "Cyber Liability - Cyber Liability" at bounding box center [363, 205] width 118 height 15
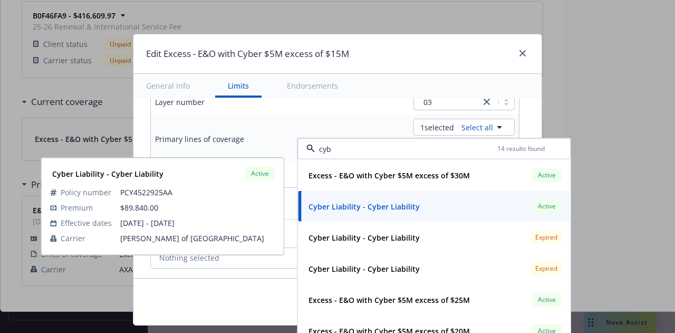
type input "Cyber Liability $5M excess of $15M"
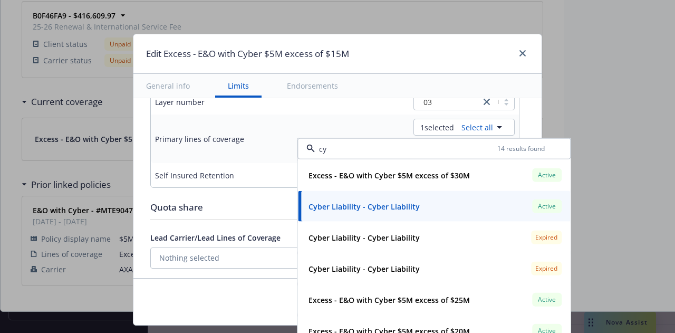
type input "c"
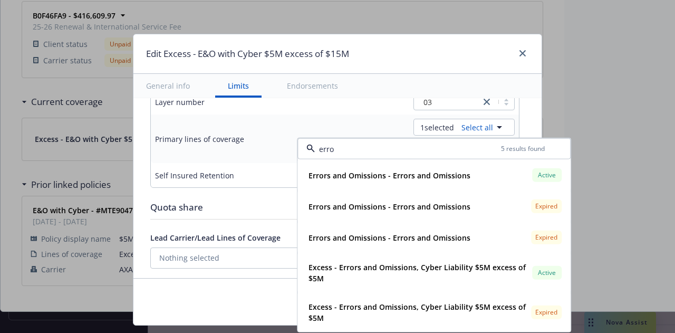
type input "error"
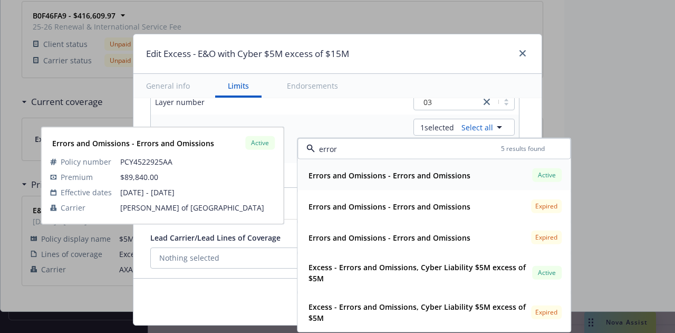
click at [408, 172] on strong "Errors and Omissions - Errors and Omissions" at bounding box center [390, 175] width 162 height 10
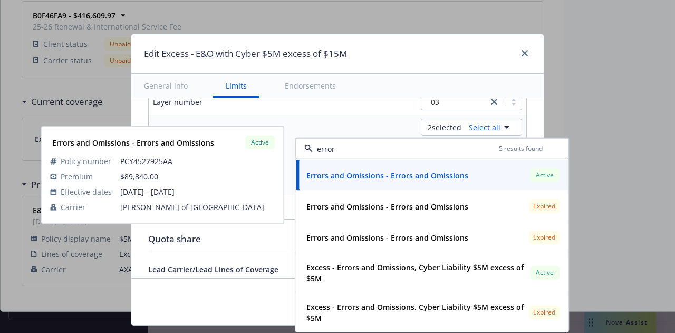
type input "Cyber Liability, Errors and Omissions $5M excess of $15M"
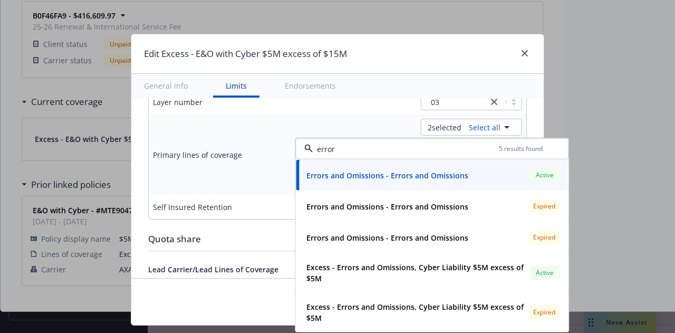
type input "error"
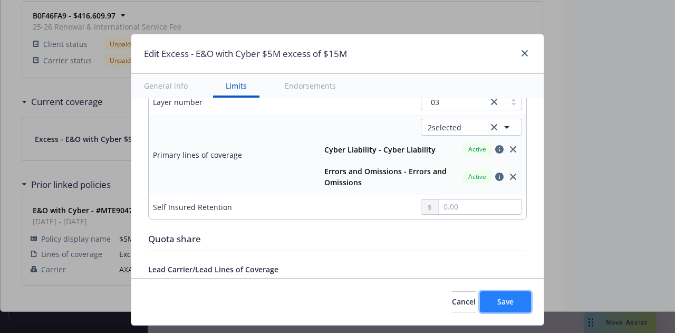
click at [504, 294] on button "Save" at bounding box center [505, 301] width 51 height 21
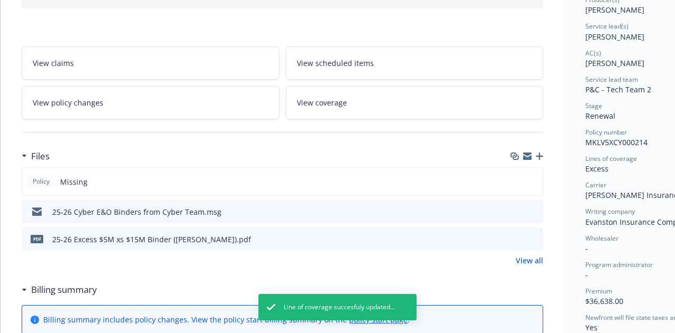
scroll to position [0, 0]
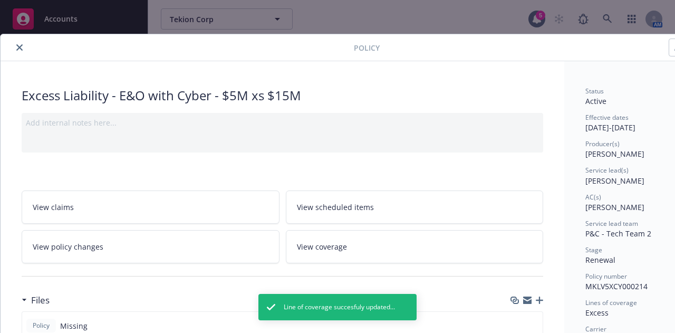
click at [18, 48] on icon "close" at bounding box center [19, 47] width 6 height 6
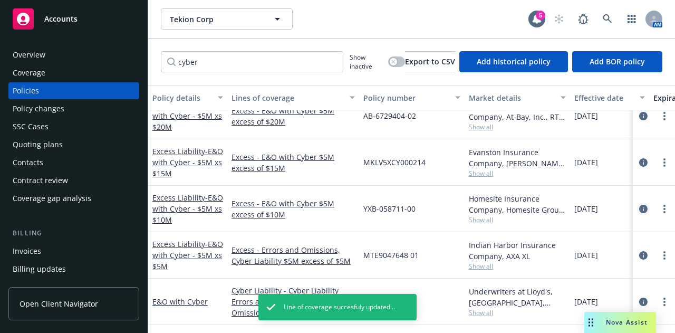
click at [640, 205] on icon "circleInformation" at bounding box center [644, 209] width 8 height 8
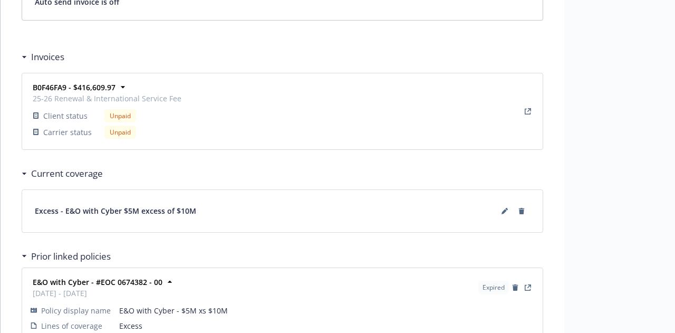
scroll to position [855, 0]
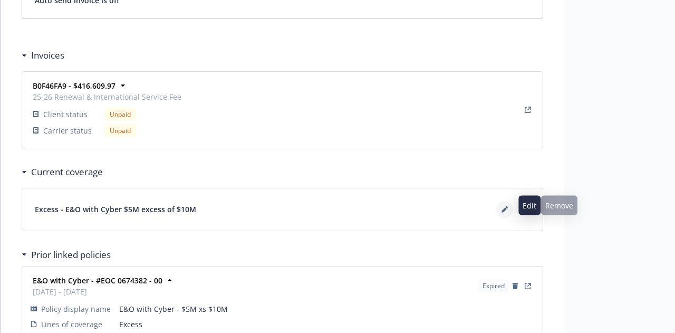
click at [504, 207] on icon at bounding box center [504, 209] width 5 height 5
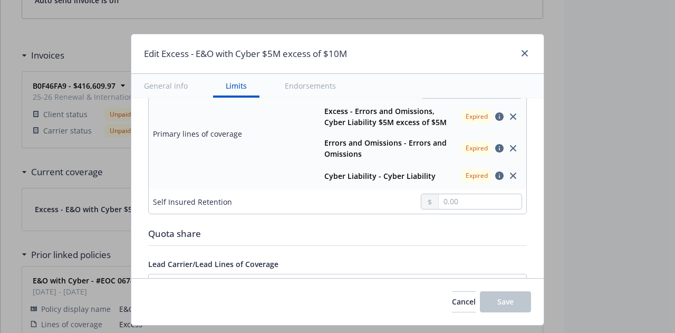
scroll to position [430, 0]
click at [510, 113] on icon "close" at bounding box center [513, 116] width 6 height 6
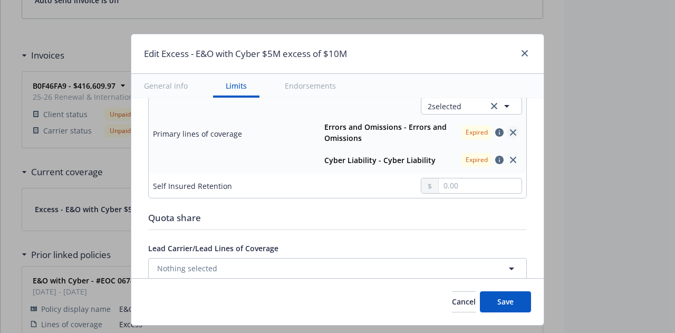
click at [507, 126] on link "close" at bounding box center [513, 132] width 13 height 13
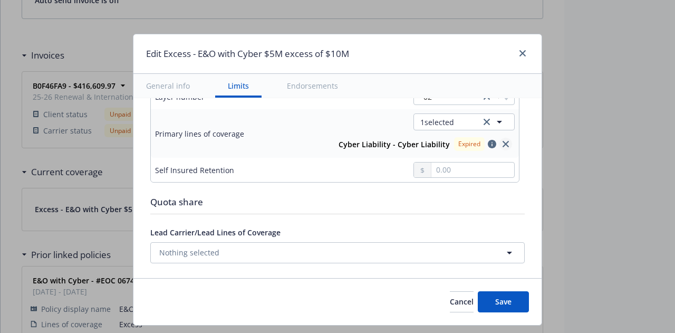
click at [503, 141] on icon "close" at bounding box center [506, 144] width 6 height 6
type input "$5M excess of $10M"
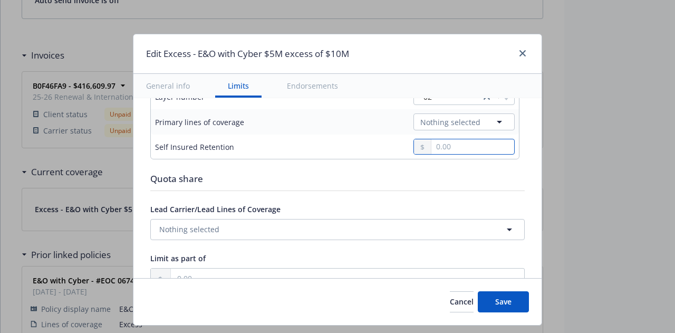
click at [462, 145] on input "text" at bounding box center [473, 146] width 83 height 15
click at [464, 123] on span "Nothing selected" at bounding box center [451, 122] width 60 height 11
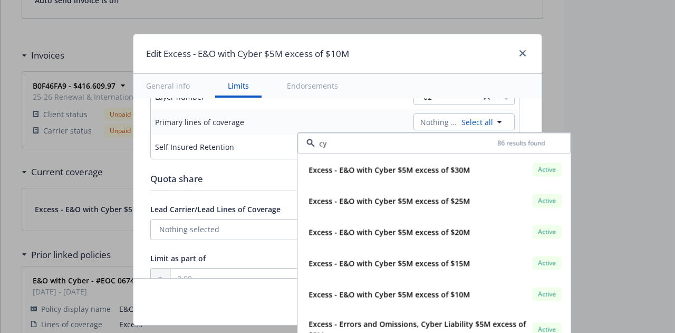
type input "cyb"
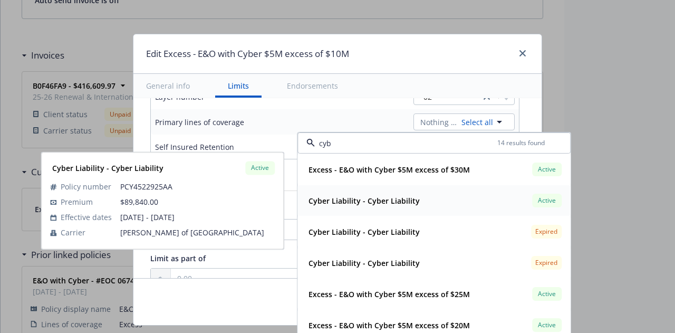
click at [436, 201] on div "Cyber Liability - Cyber Liability Active" at bounding box center [434, 201] width 260 height 18
type input "Cyber Liability $5M excess of $10M"
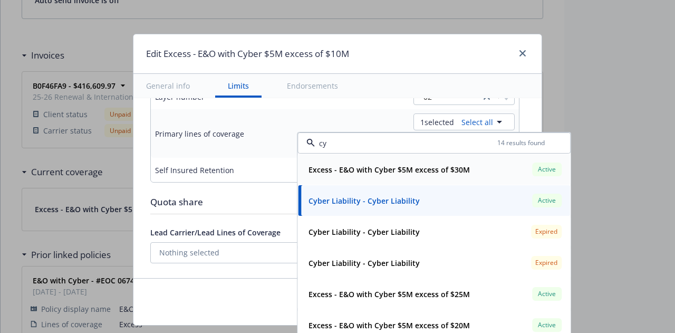
type input "c"
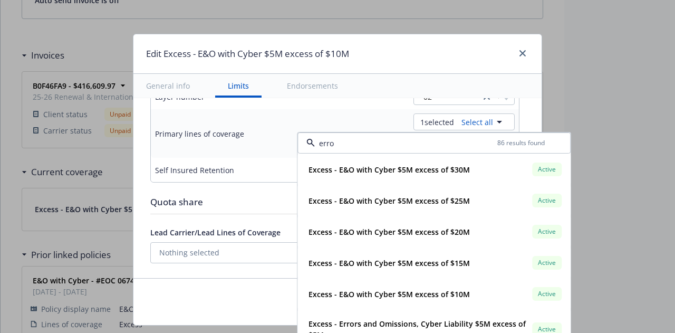
type input "error"
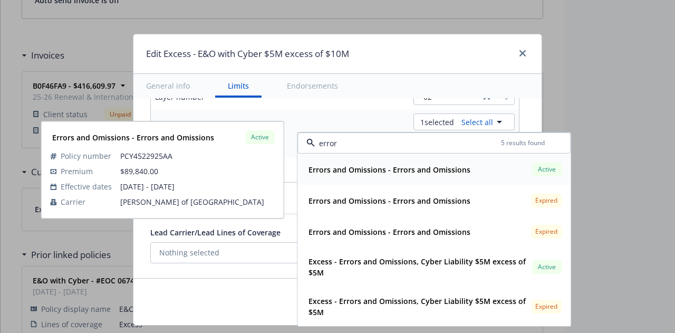
click at [426, 168] on strong "Errors and Omissions - Errors and Omissions" at bounding box center [390, 170] width 162 height 10
type input "Cyber Liability, Errors and Omissions $5M excess of $10M"
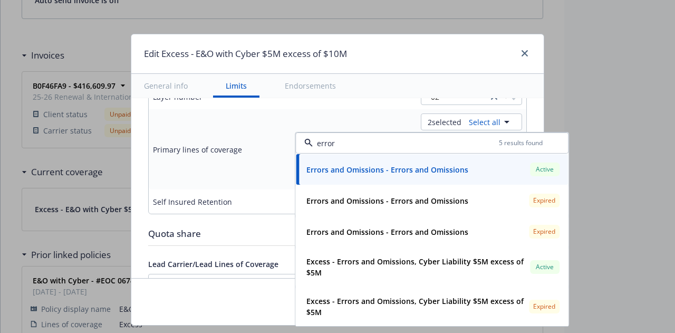
type input "error"
click at [450, 51] on div "Edit Excess - E&O with Cyber $5M excess of $10M" at bounding box center [337, 54] width 413 height 40
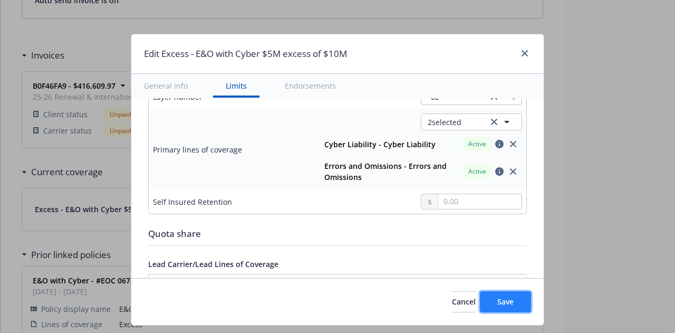
click at [518, 301] on button "Save" at bounding box center [505, 301] width 51 height 21
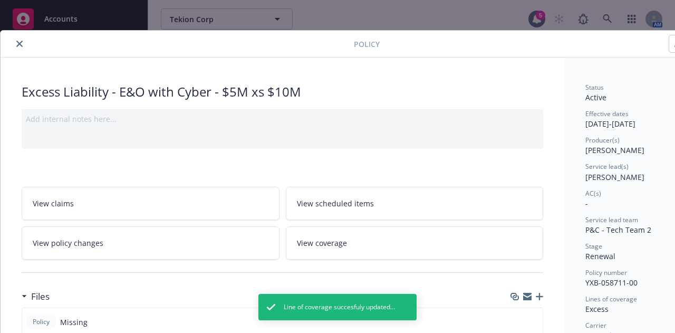
scroll to position [0, 0]
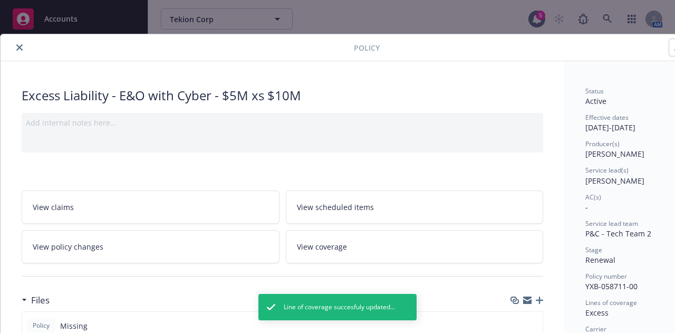
click at [18, 45] on icon "close" at bounding box center [19, 47] width 6 height 6
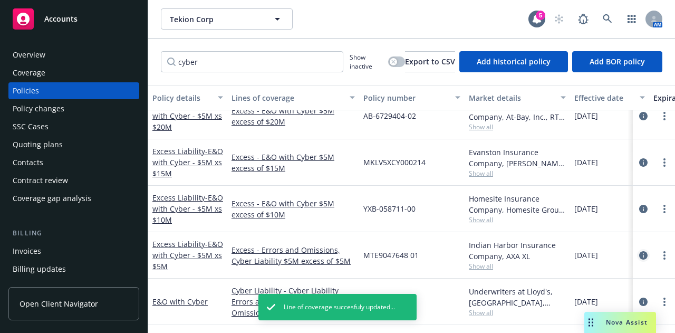
click at [641, 249] on link "circleInformation" at bounding box center [643, 255] width 13 height 13
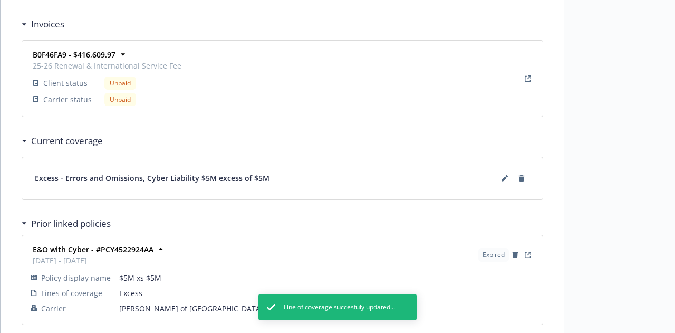
scroll to position [890, 0]
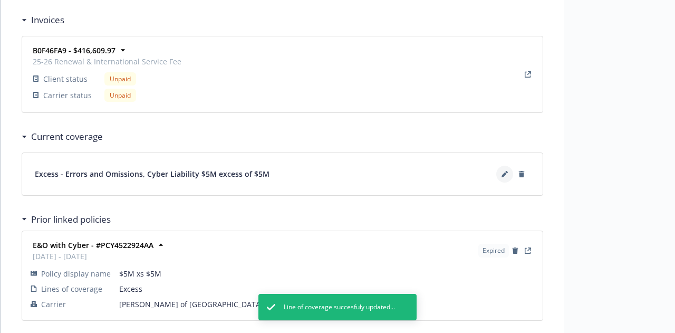
click at [502, 173] on icon at bounding box center [504, 174] width 5 height 5
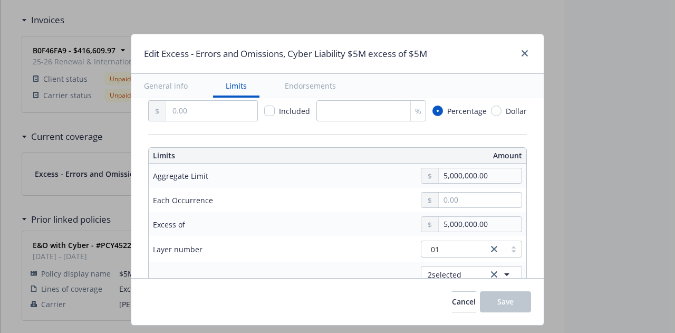
scroll to position [380, 0]
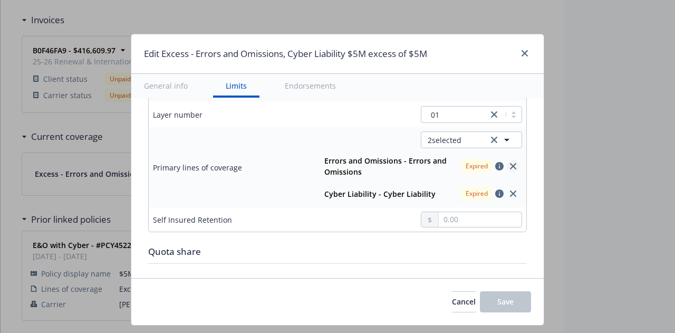
click at [510, 164] on link "close" at bounding box center [513, 166] width 13 height 13
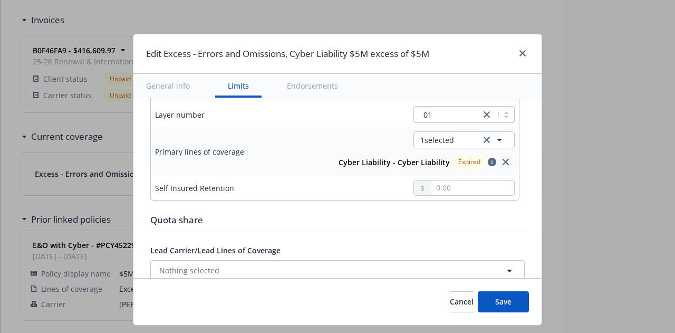
click at [503, 159] on icon "close" at bounding box center [506, 162] width 6 height 6
type input "$5M excess of $5M"
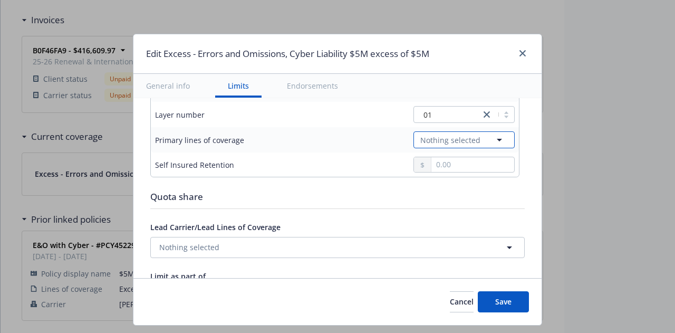
click at [475, 141] on button "Nothing selected" at bounding box center [464, 139] width 101 height 17
type input "cyber"
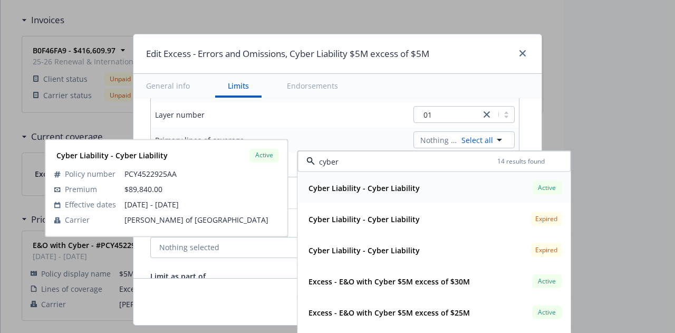
click at [428, 179] on div "Cyber Liability - Cyber Liability Active" at bounding box center [434, 188] width 260 height 18
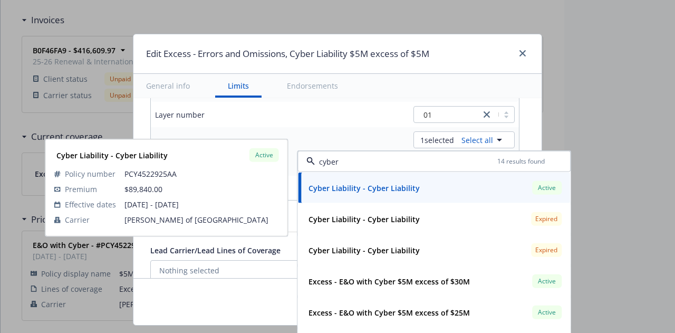
type input "Cyber Liability $5M excess of $5M"
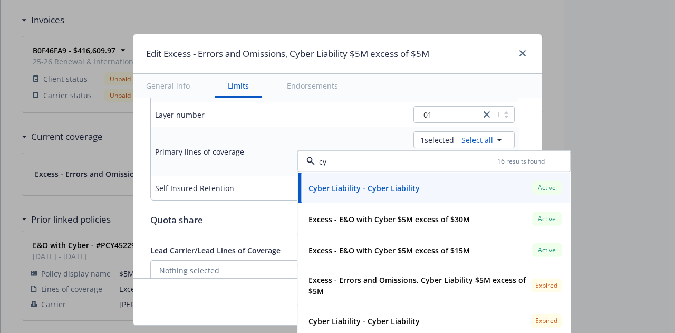
type input "c"
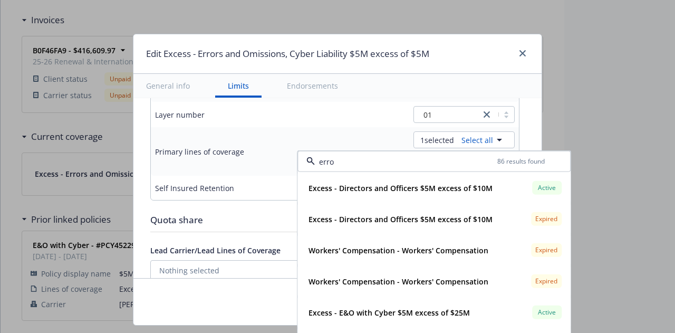
type input "error"
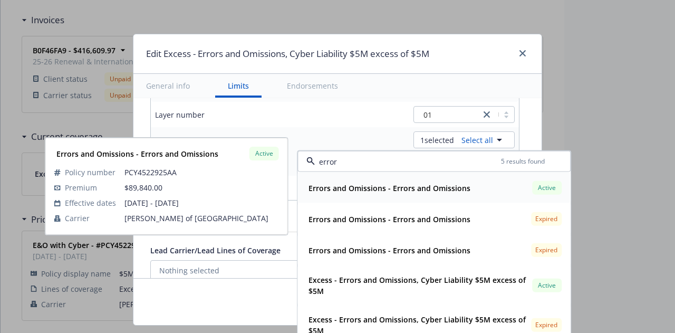
click at [457, 186] on strong "Errors and Omissions - Errors and Omissions" at bounding box center [390, 188] width 162 height 10
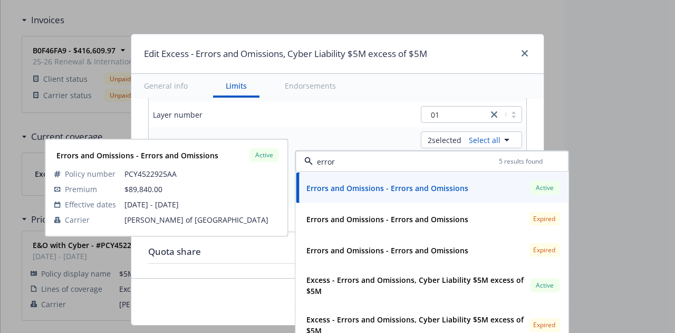
type input "Cyber Liability, Errors and Omissions $5M excess of $5M"
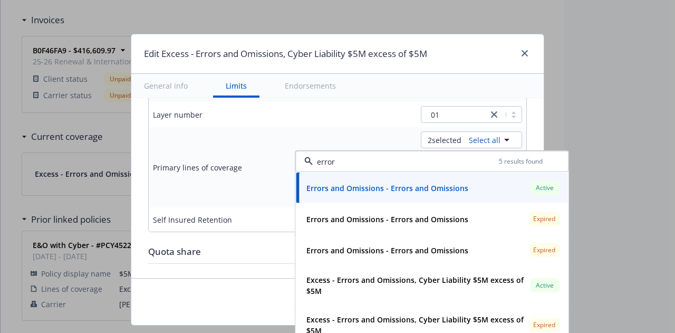
type input "error"
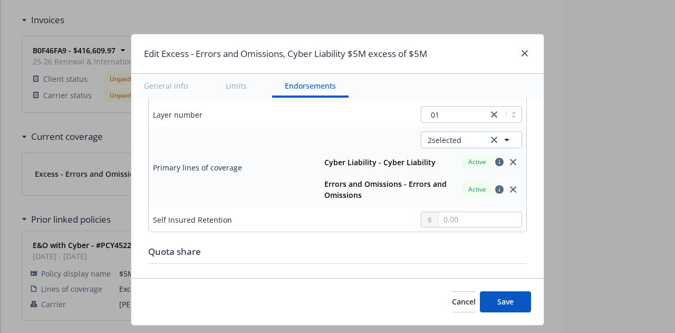
scroll to position [1015, 0]
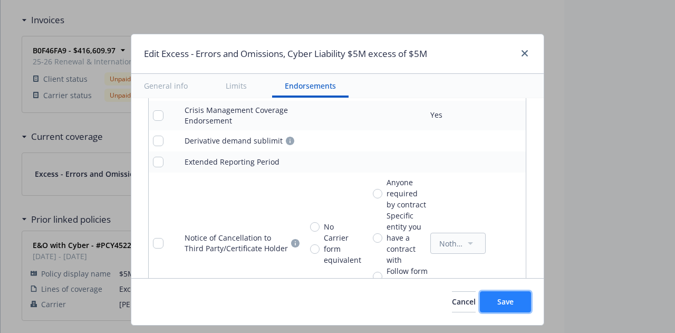
click at [506, 306] on span "Save" at bounding box center [506, 302] width 16 height 10
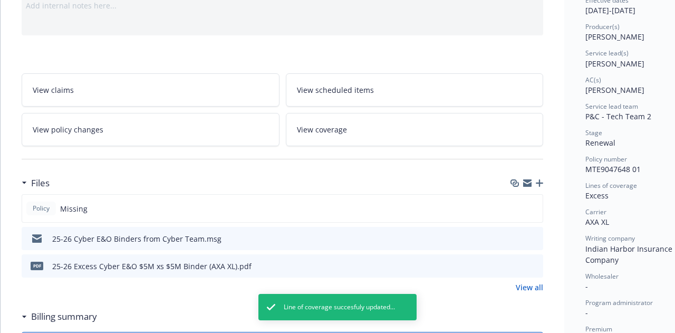
scroll to position [0, 0]
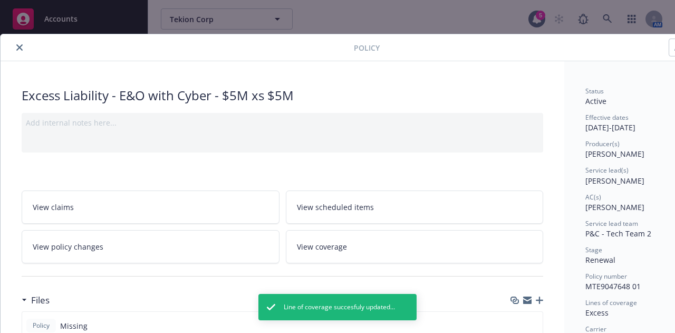
click at [15, 46] on button "close" at bounding box center [19, 47] width 13 height 13
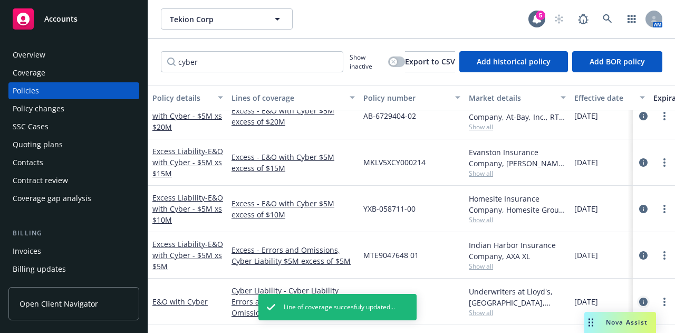
click at [640, 298] on icon "circleInformation" at bounding box center [644, 302] width 8 height 8
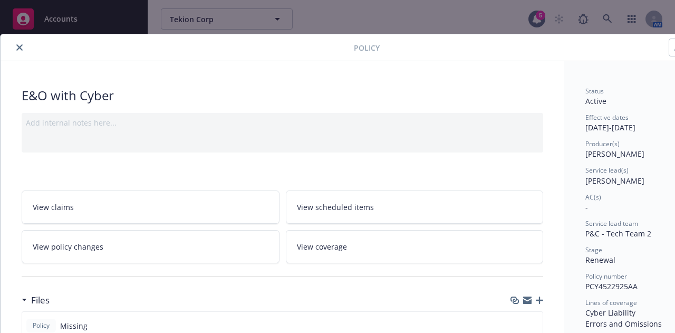
click at [18, 45] on icon "close" at bounding box center [19, 47] width 6 height 6
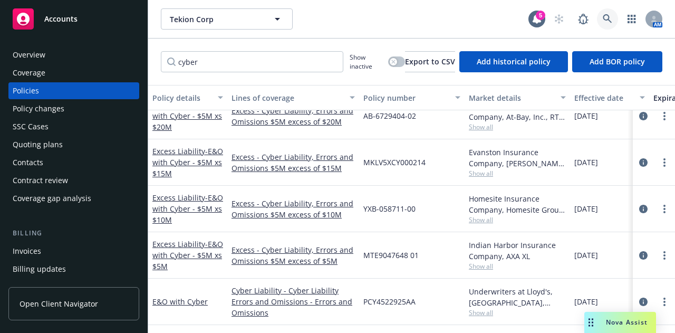
click at [616, 21] on link at bounding box center [607, 18] width 21 height 21
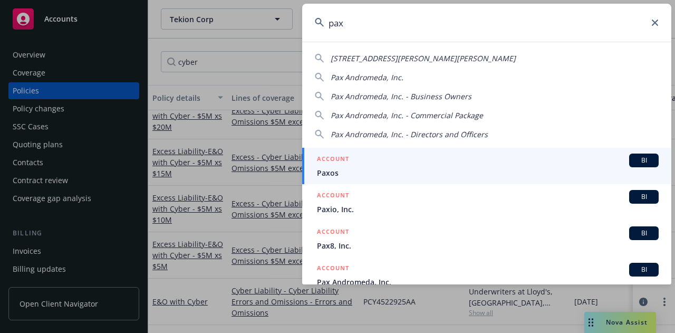
type input "pax8"
click at [533, 165] on div "ACCOUNT BI" at bounding box center [488, 161] width 342 height 14
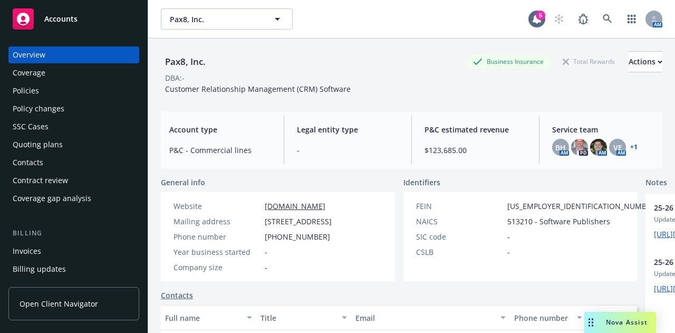
click at [65, 98] on div "Policies" at bounding box center [74, 90] width 122 height 17
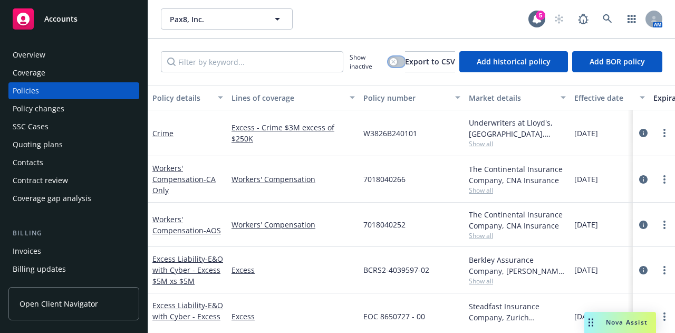
click at [392, 60] on icon "button" at bounding box center [394, 62] width 4 height 4
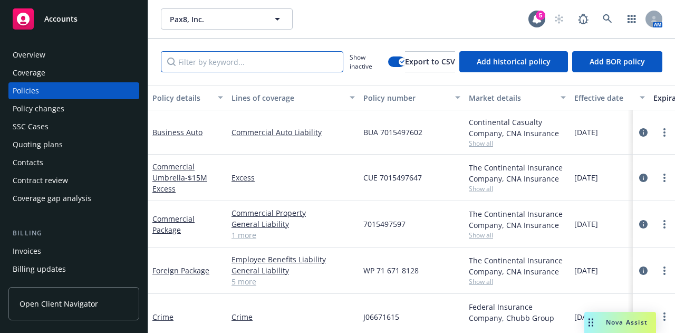
click at [297, 59] on input "Filter by keyword..." at bounding box center [252, 61] width 183 height 21
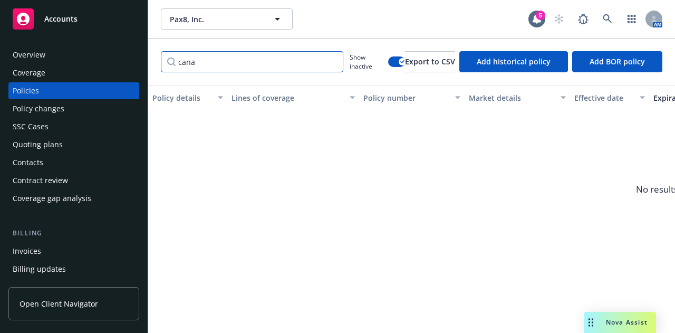
drag, startPoint x: 256, startPoint y: 69, endPoint x: 109, endPoint y: 55, distance: 148.4
click at [109, 55] on div "Accounts Overview Coverage Policies Policy changes SSC Cases Quoting plans Cont…" at bounding box center [337, 166] width 675 height 333
type input "loc"
click at [330, 60] on input "loc" at bounding box center [252, 61] width 183 height 21
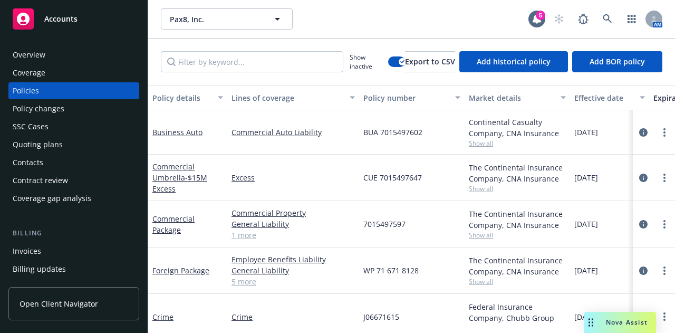
click at [74, 142] on div "Quoting plans" at bounding box center [74, 144] width 122 height 17
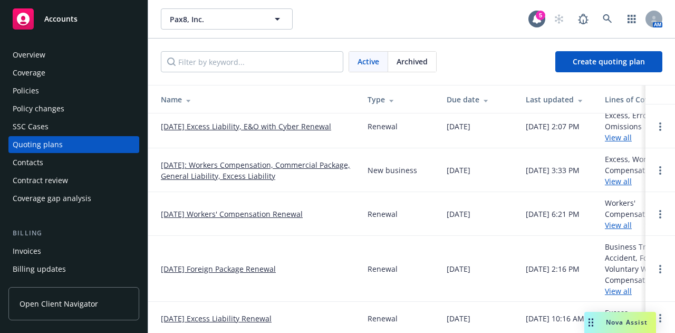
scroll to position [73, 0]
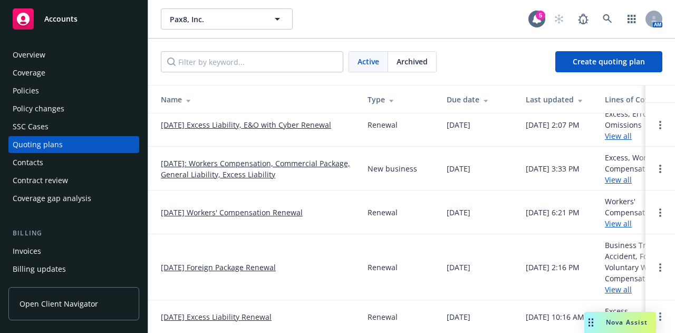
click at [261, 262] on link "[DATE] Foreign Package Renewal" at bounding box center [218, 267] width 115 height 11
